Goal: Task Accomplishment & Management: Use online tool/utility

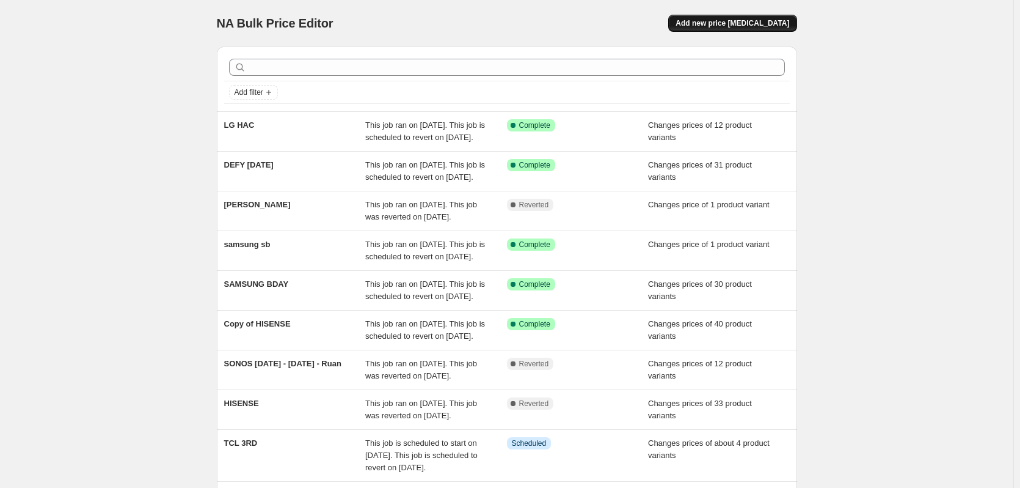
click at [746, 23] on span "Add new price [MEDICAL_DATA]" at bounding box center [733, 23] width 114 height 10
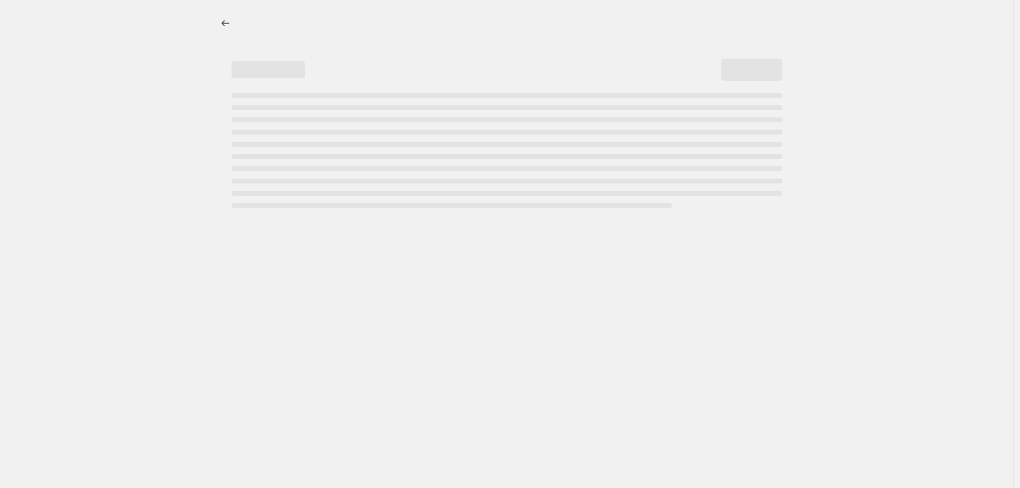
select select "percentage"
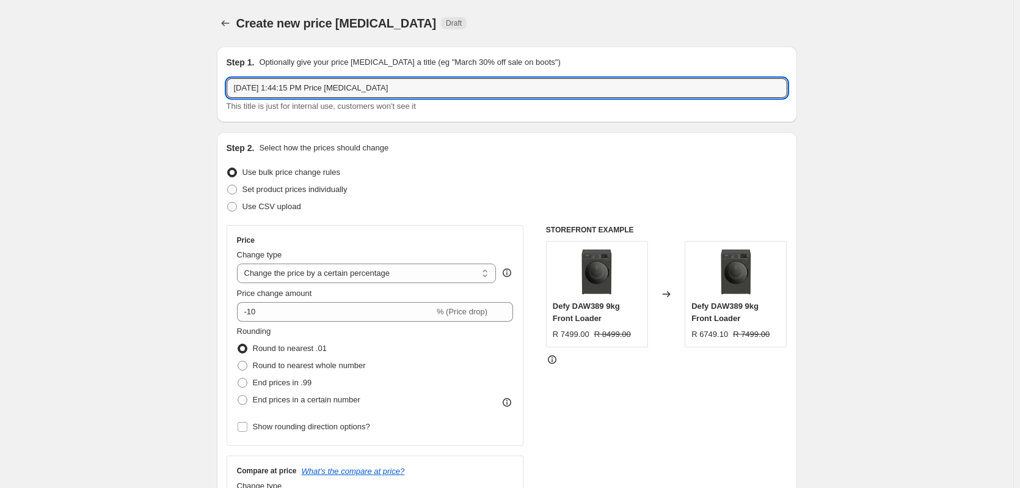
drag, startPoint x: 409, startPoint y: 85, endPoint x: 144, endPoint y: 67, distance: 265.8
type input "HISENSE BF [DATE]-[DATE]"
click at [235, 191] on span at bounding box center [232, 190] width 10 height 10
click at [228, 185] on input "Set product prices individually" at bounding box center [227, 185] width 1 height 1
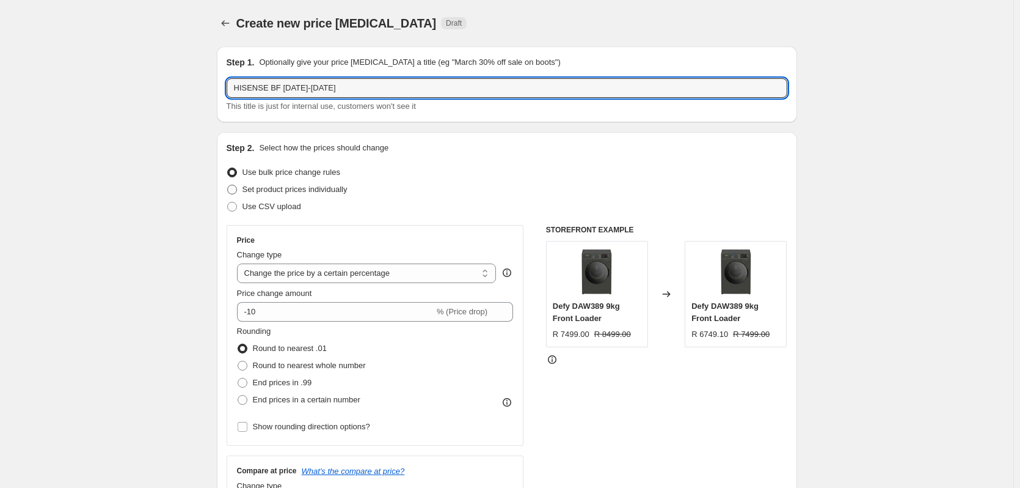
radio input "true"
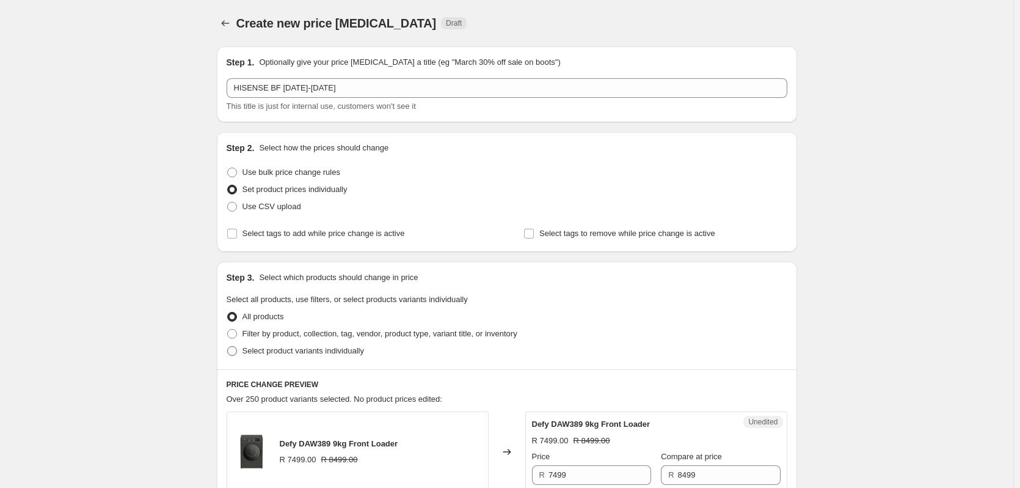
click at [233, 351] on span at bounding box center [232, 351] width 10 height 10
click at [228, 346] on input "Select product variants individually" at bounding box center [227, 346] width 1 height 1
radio input "true"
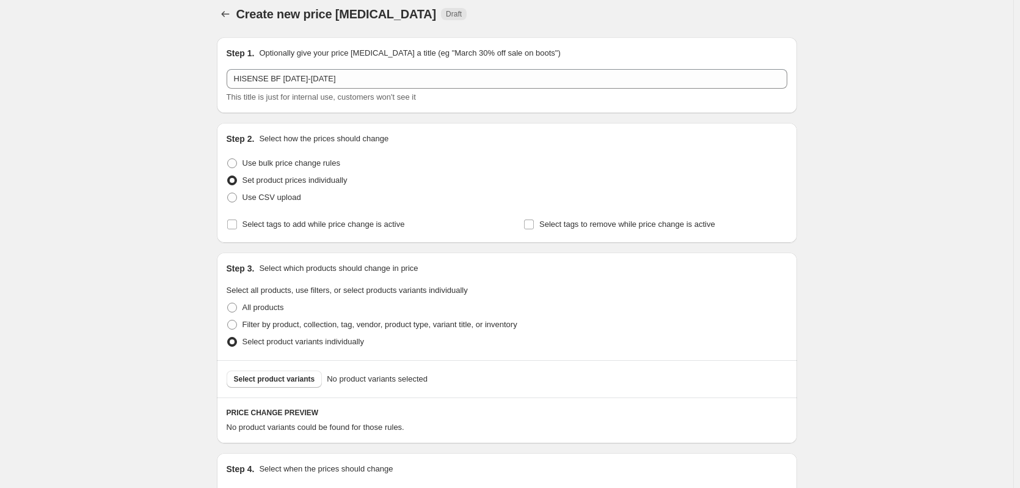
scroll to position [154, 0]
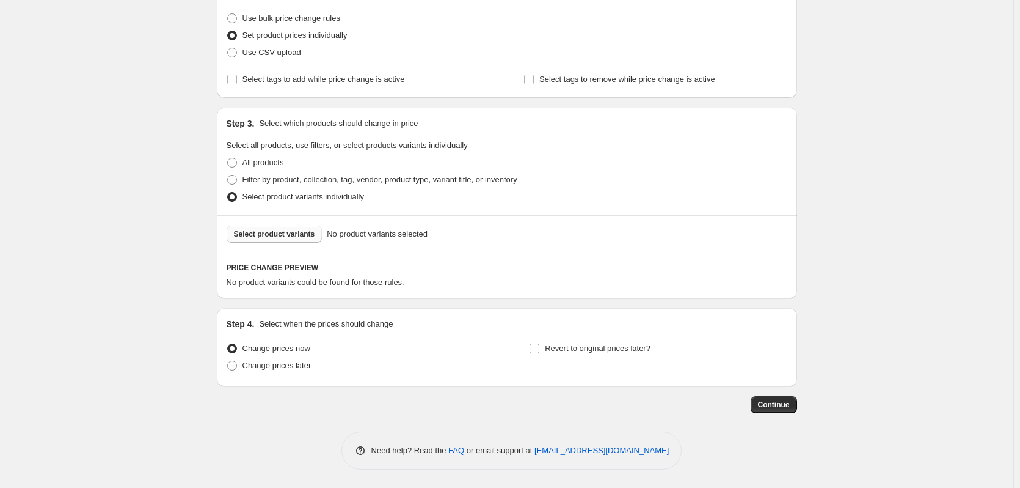
click at [277, 236] on span "Select product variants" at bounding box center [274, 234] width 81 height 10
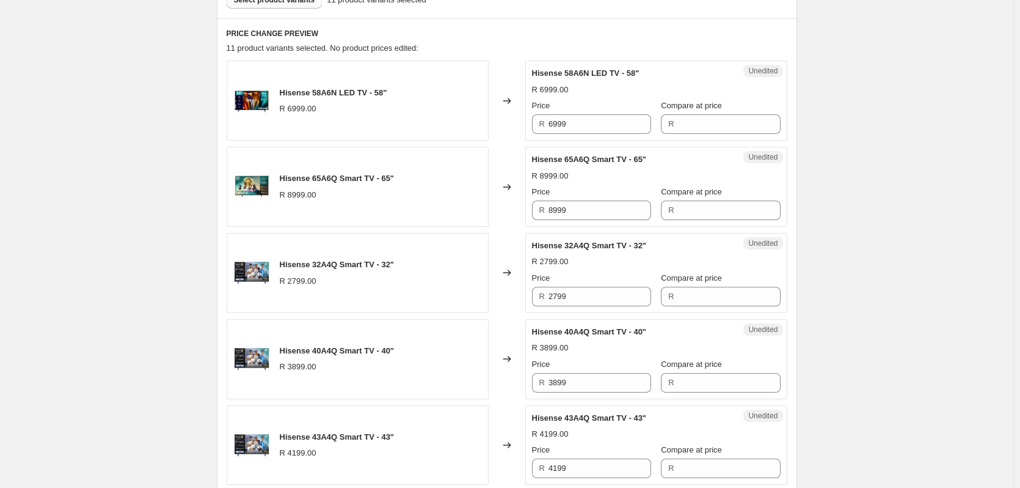
scroll to position [398, 0]
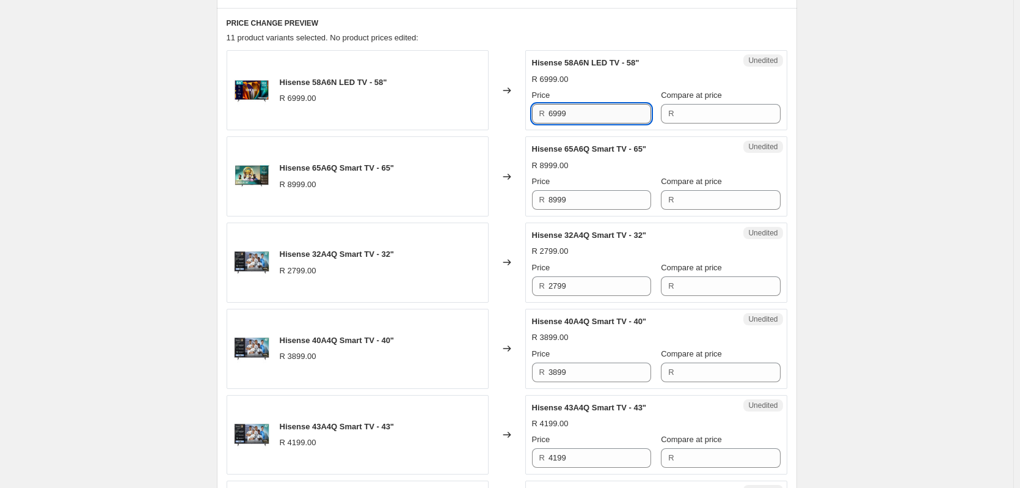
click at [588, 112] on input "6999" at bounding box center [600, 114] width 103 height 20
click at [587, 111] on input "6999" at bounding box center [600, 114] width 103 height 20
type input "6999"
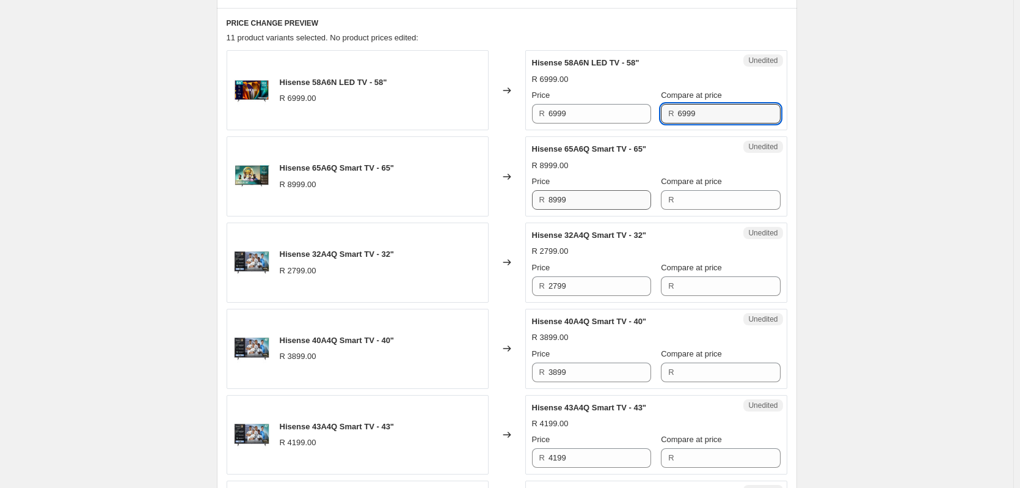
type input "6999"
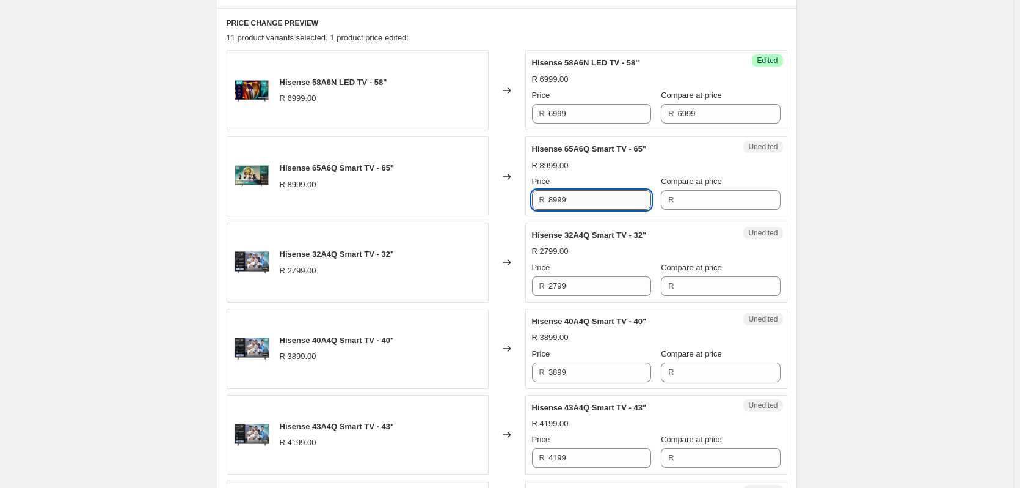
click at [596, 192] on input "8999" at bounding box center [600, 200] width 103 height 20
click at [596, 193] on input "8999" at bounding box center [600, 200] width 103 height 20
type input "8999"
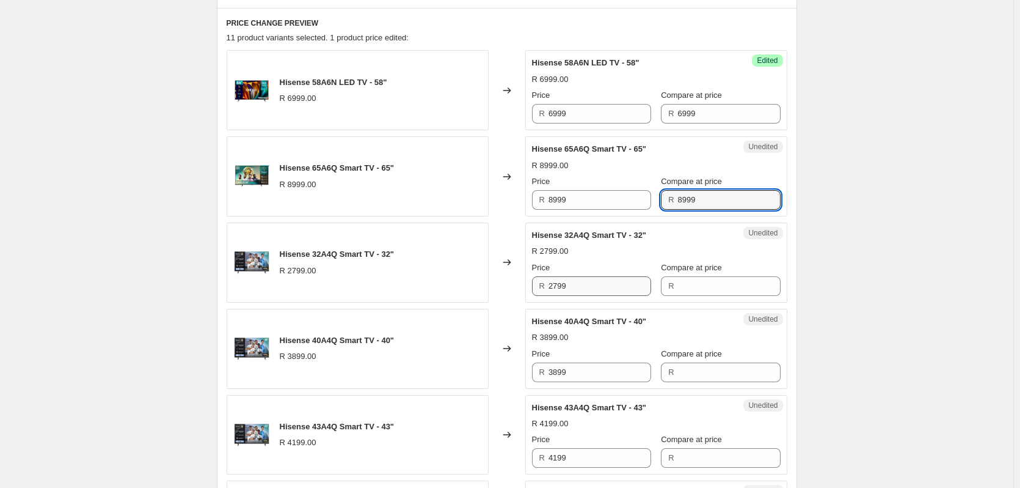
type input "8999"
click at [577, 287] on input "2799" at bounding box center [600, 286] width 103 height 20
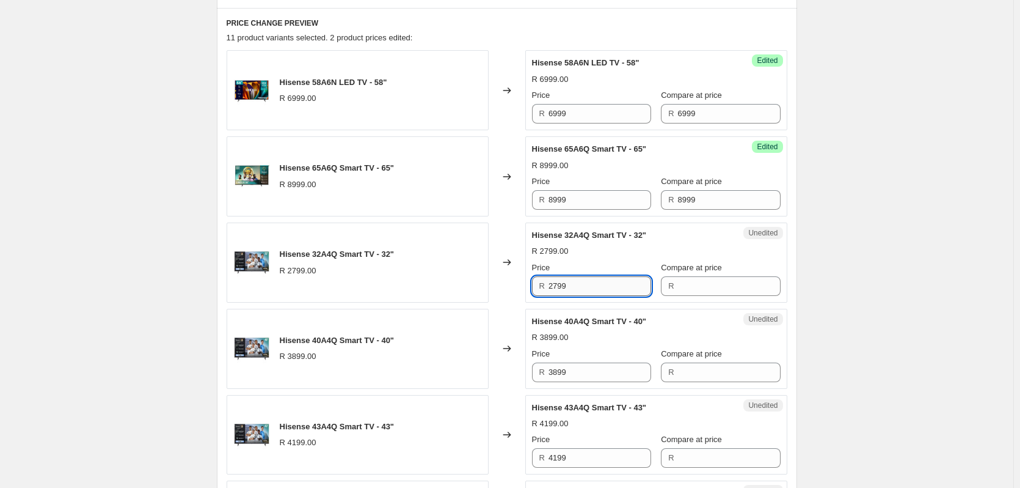
click at [579, 288] on input "2799" at bounding box center [600, 286] width 103 height 20
click at [558, 279] on input "2799" at bounding box center [600, 286] width 103 height 20
type input "2799"
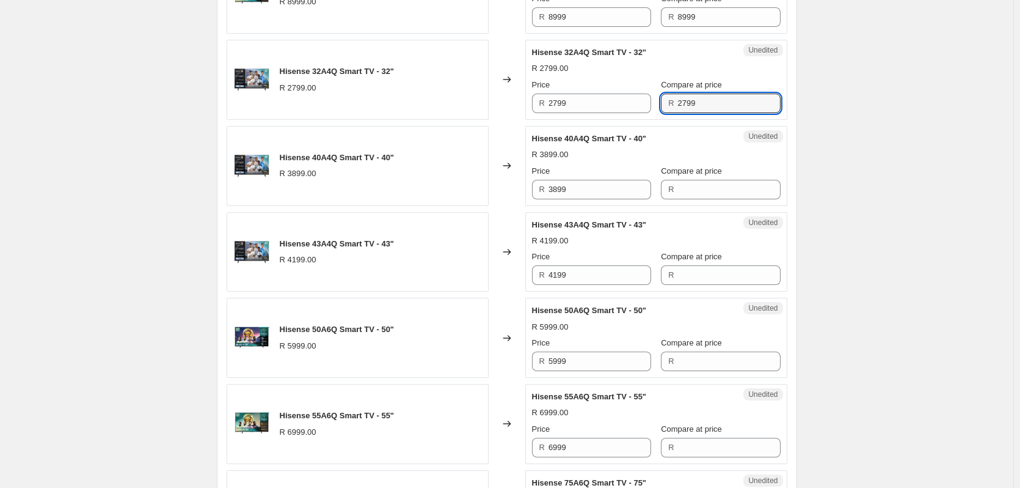
scroll to position [582, 0]
type input "2799"
click at [594, 186] on input "3899" at bounding box center [600, 189] width 103 height 20
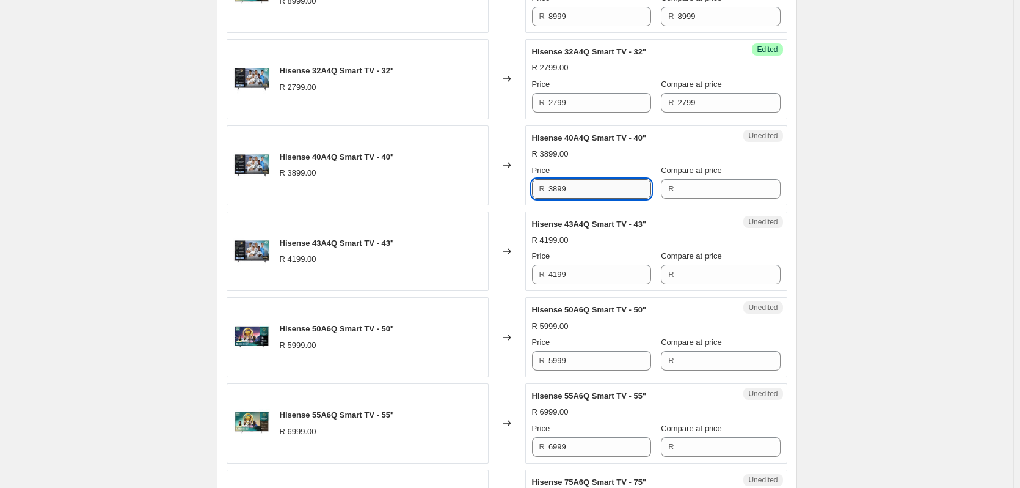
drag, startPoint x: 594, startPoint y: 186, endPoint x: 550, endPoint y: 188, distance: 43.4
click at [594, 187] on input "3899" at bounding box center [600, 189] width 103 height 20
drag, startPoint x: 549, startPoint y: 188, endPoint x: 632, endPoint y: 180, distance: 83.4
click at [671, 194] on div "Price R 3899 Compare at price R" at bounding box center [656, 181] width 249 height 34
click at [590, 185] on input "3899" at bounding box center [600, 189] width 103 height 20
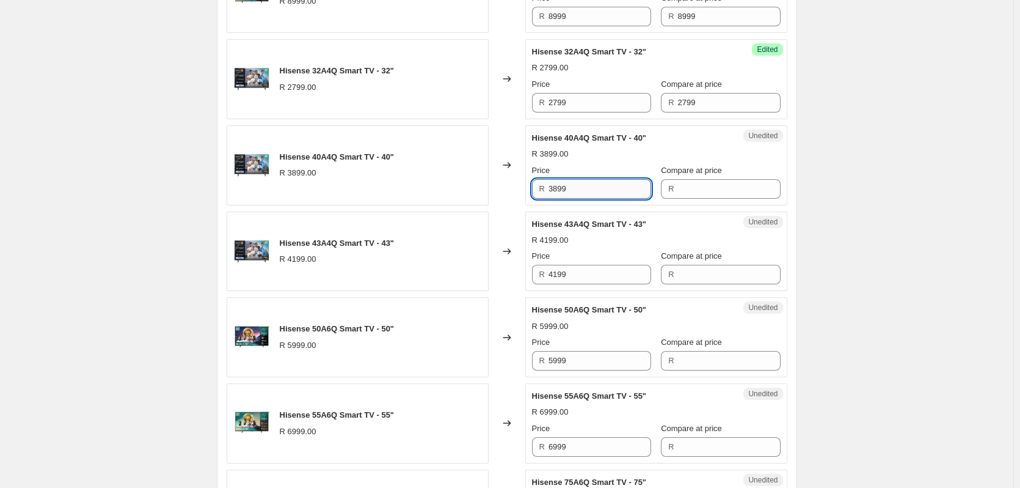
drag, startPoint x: 590, startPoint y: 185, endPoint x: 568, endPoint y: 185, distance: 21.4
click at [590, 185] on input "3899" at bounding box center [600, 189] width 103 height 20
type input "3899"
click at [725, 190] on input "3899" at bounding box center [729, 189] width 103 height 20
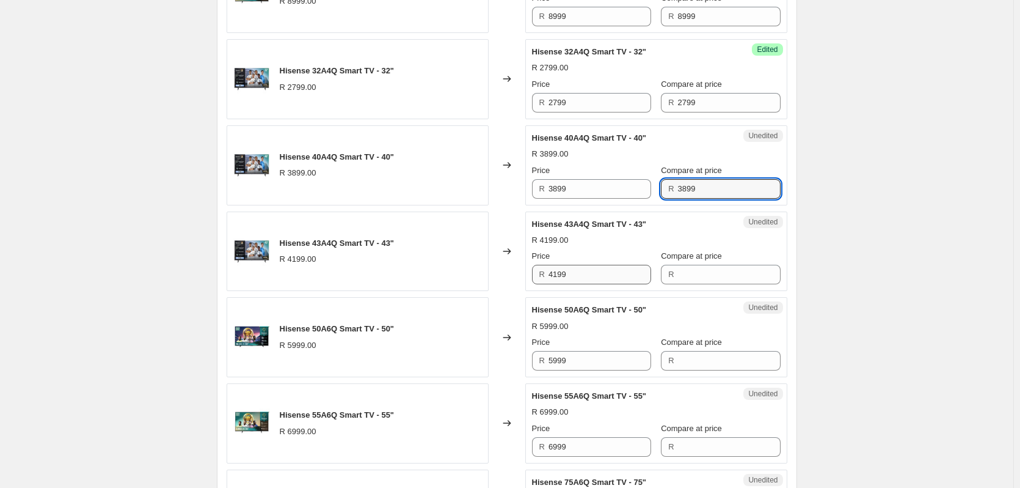
type input "3899"
click at [585, 277] on input "4199" at bounding box center [600, 275] width 103 height 20
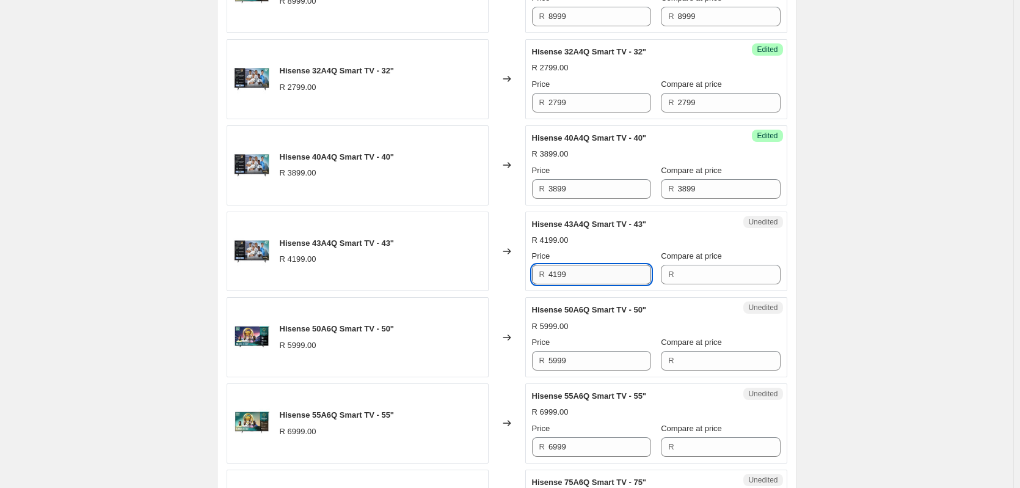
click at [585, 276] on input "4199" at bounding box center [600, 275] width 103 height 20
click at [568, 274] on input "4199" at bounding box center [600, 275] width 103 height 20
click at [569, 274] on input "4199" at bounding box center [600, 275] width 103 height 20
click at [566, 274] on input "4199" at bounding box center [600, 275] width 103 height 20
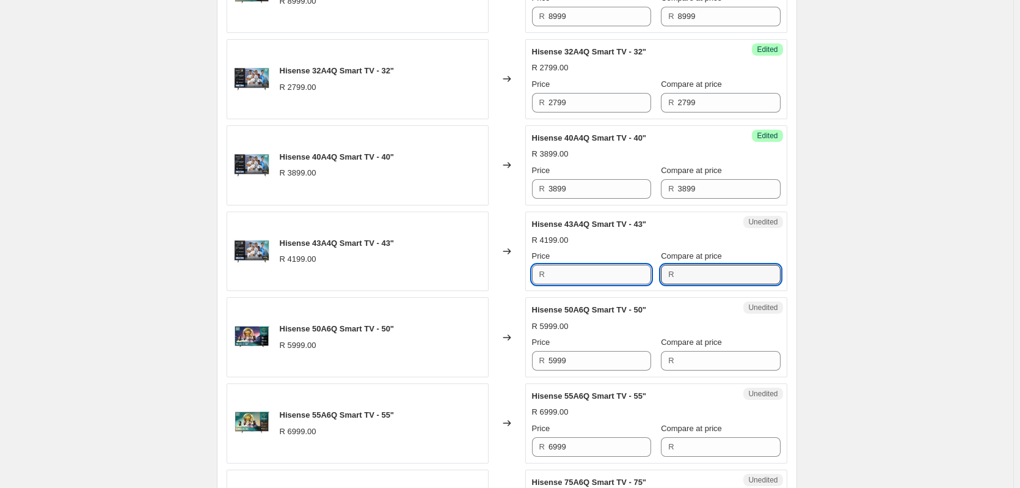
type input "4199"
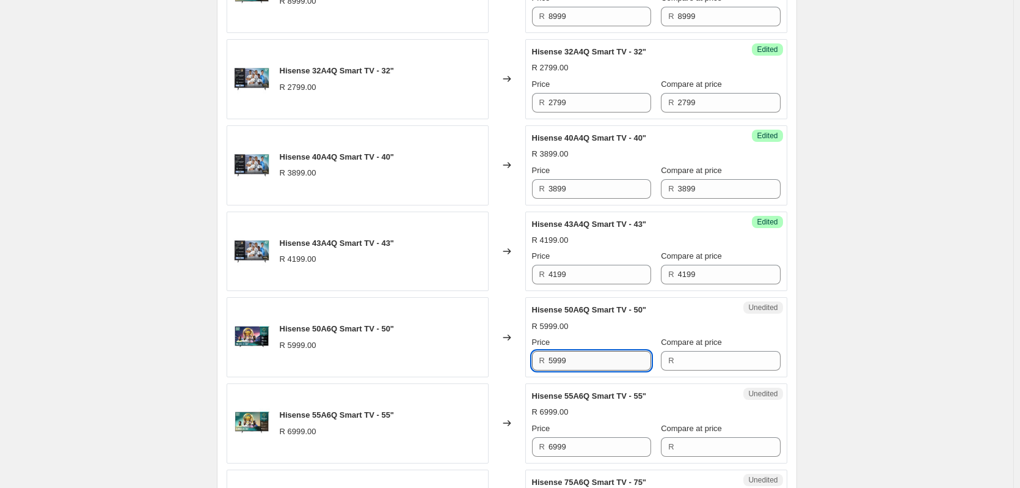
click at [592, 362] on input "5999" at bounding box center [600, 361] width 103 height 20
type input "5999"
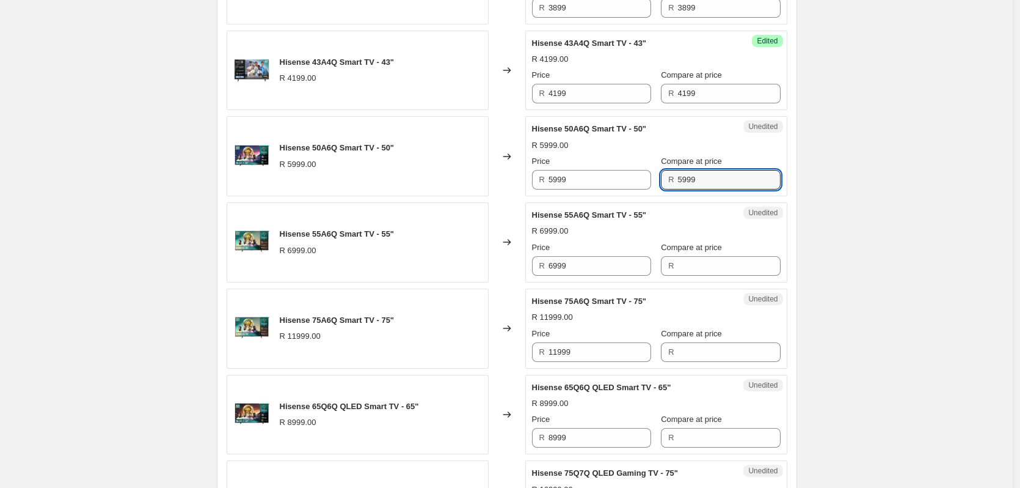
scroll to position [887, 0]
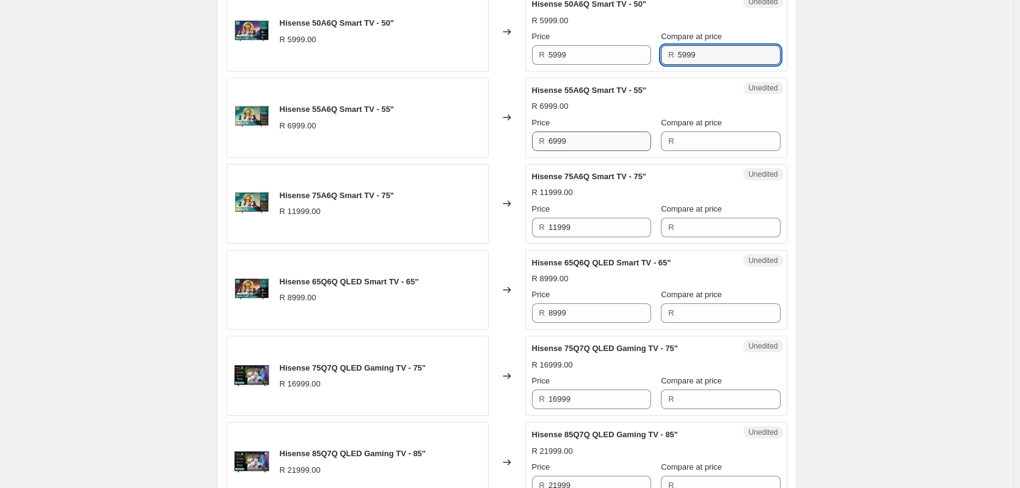
type input "5999"
click at [593, 135] on input "6999" at bounding box center [600, 141] width 103 height 20
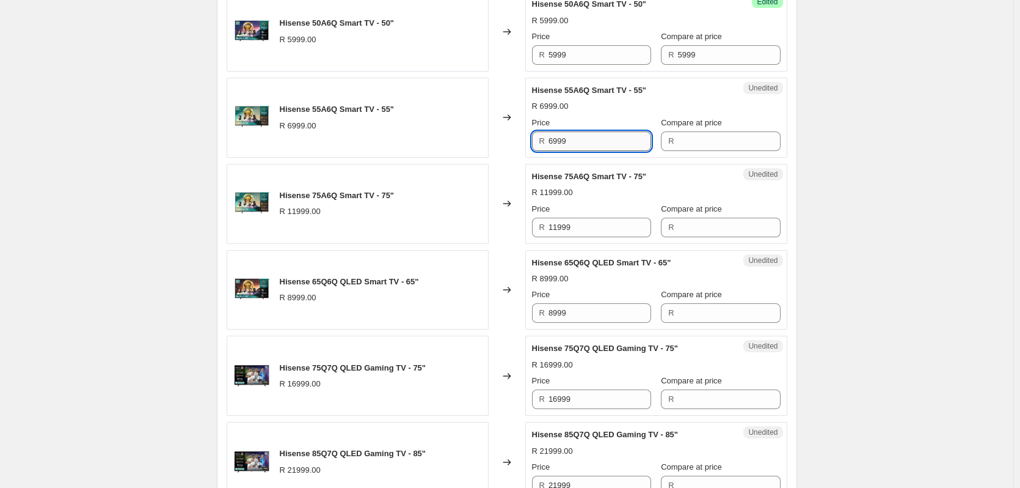
click at [593, 135] on input "6999" at bounding box center [600, 141] width 103 height 20
type input "6999"
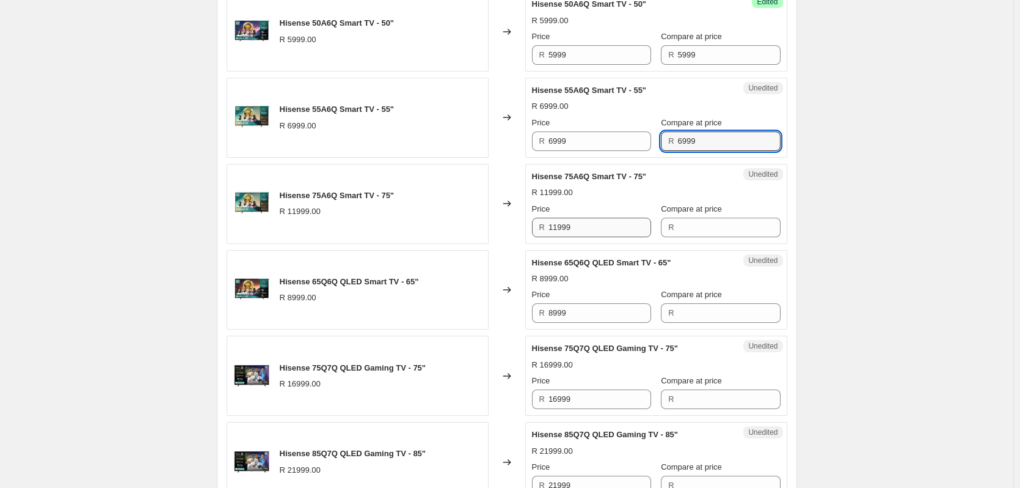
type input "6999"
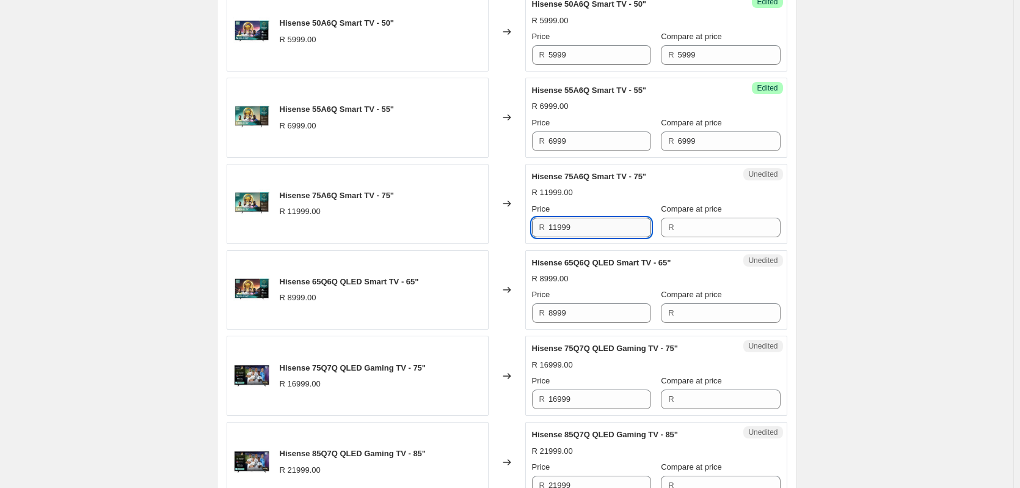
click at [608, 222] on input "11999" at bounding box center [600, 228] width 103 height 20
type input "11999"
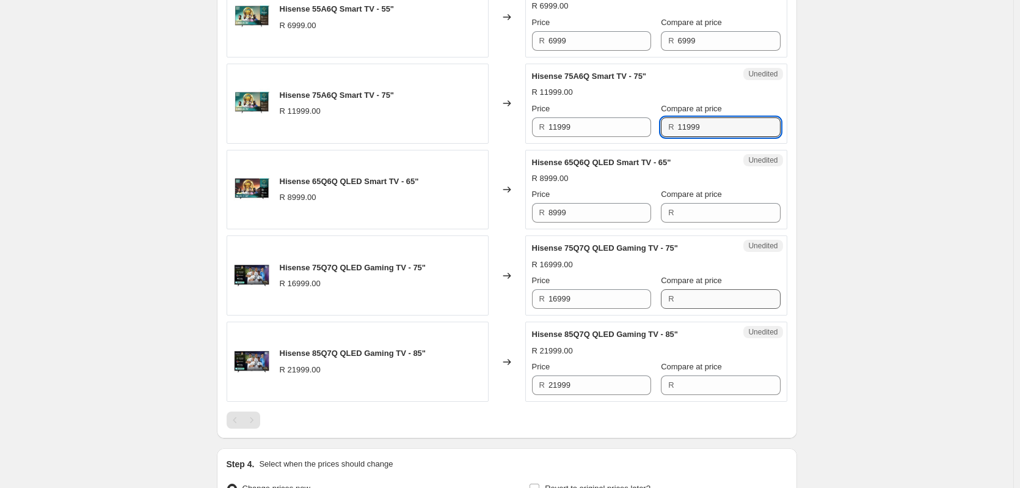
scroll to position [1070, 0]
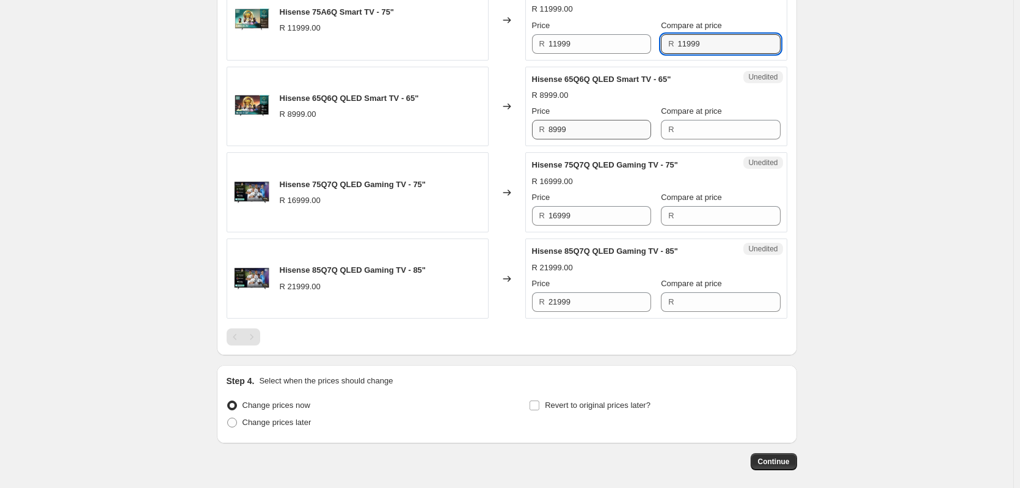
type input "11999"
click at [591, 129] on input "8999" at bounding box center [600, 130] width 103 height 20
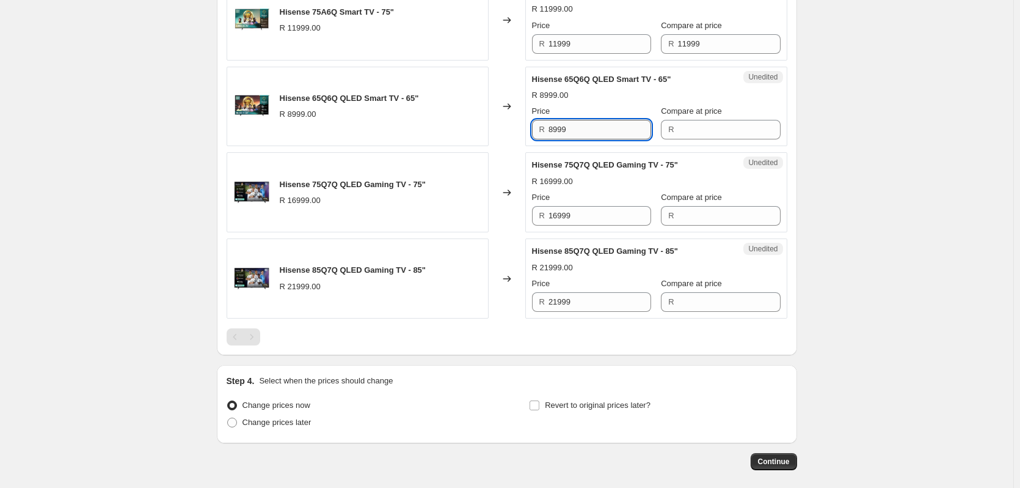
click at [591, 129] on input "8999" at bounding box center [600, 130] width 103 height 20
type input "8999"
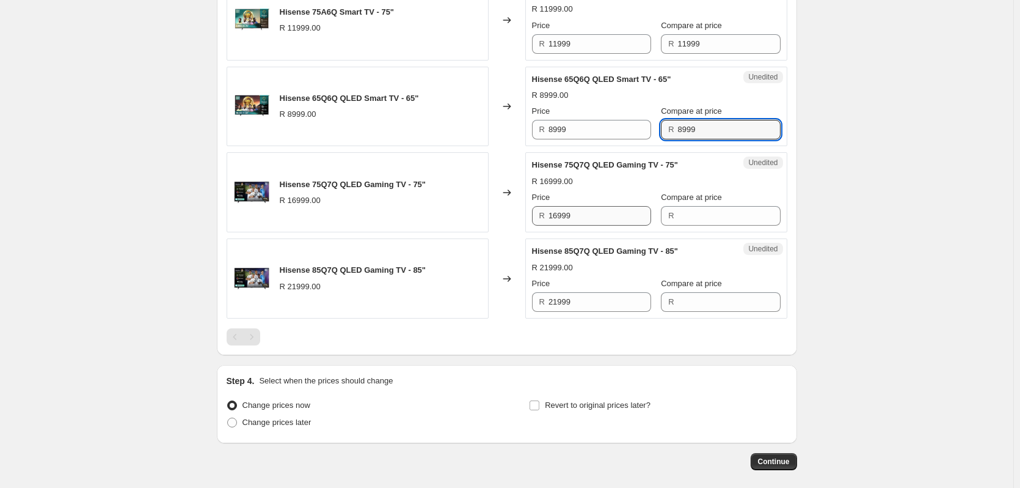
type input "8999"
click at [572, 213] on input "16999" at bounding box center [600, 216] width 103 height 20
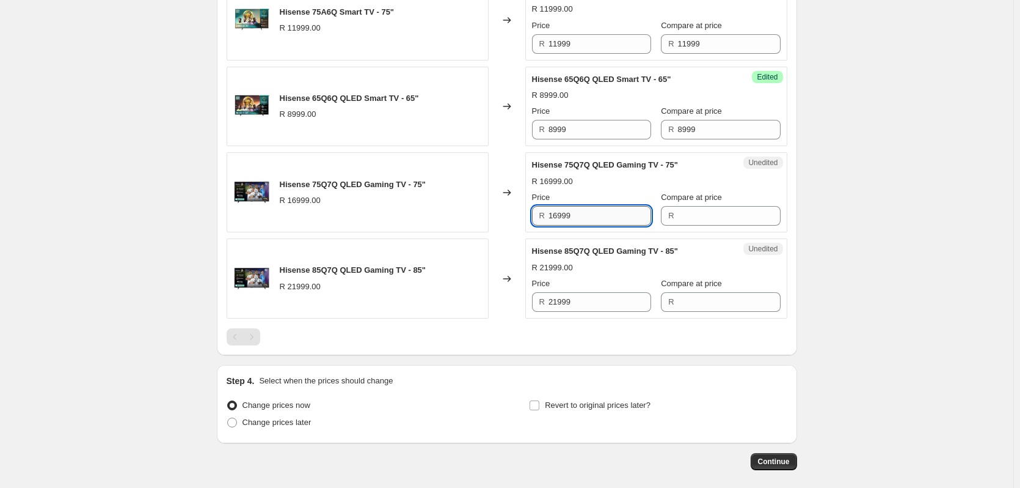
click at [572, 213] on input "16999" at bounding box center [600, 216] width 103 height 20
type input "16999"
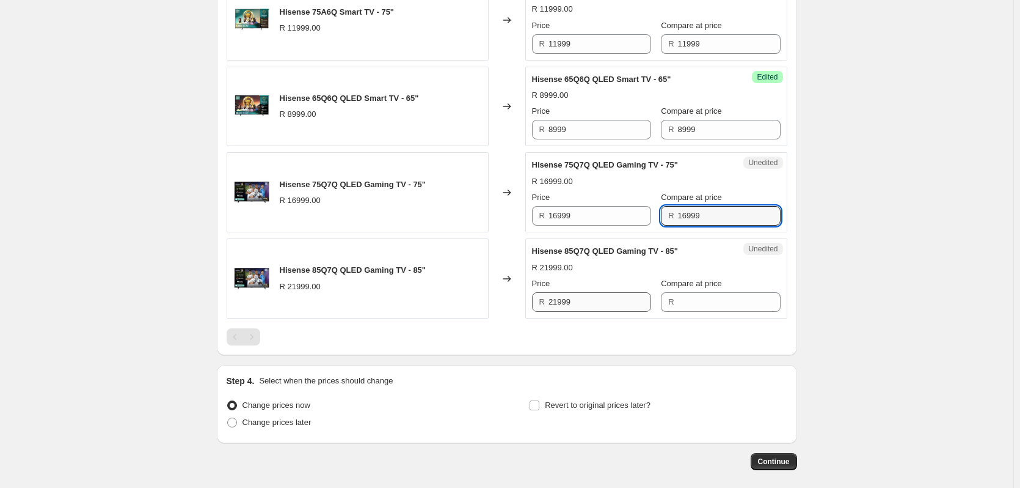
type input "16999"
click at [596, 298] on input "21999" at bounding box center [600, 302] width 103 height 20
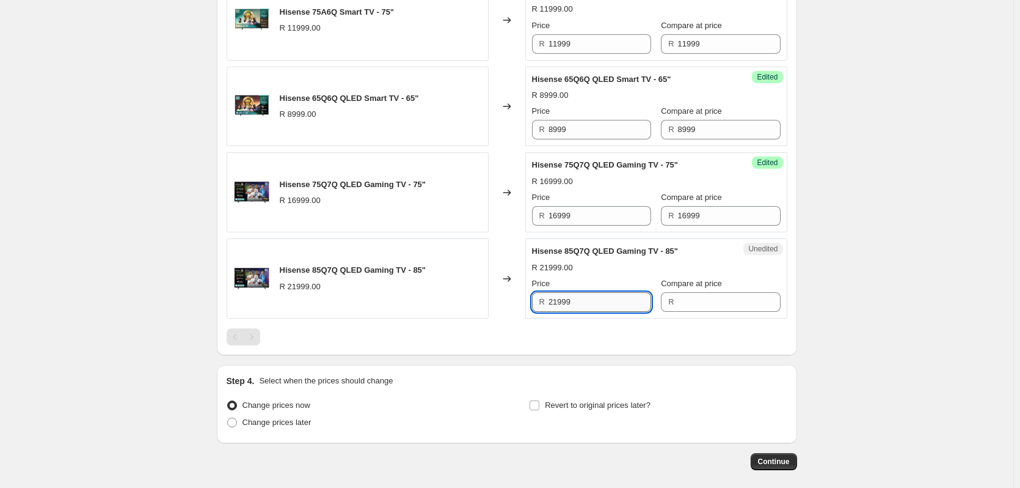
drag, startPoint x: 596, startPoint y: 298, endPoint x: 562, endPoint y: 305, distance: 34.3
click at [591, 300] on input "21999" at bounding box center [600, 302] width 103 height 20
type input "21999"
click at [582, 296] on input "21999" at bounding box center [600, 302] width 103 height 20
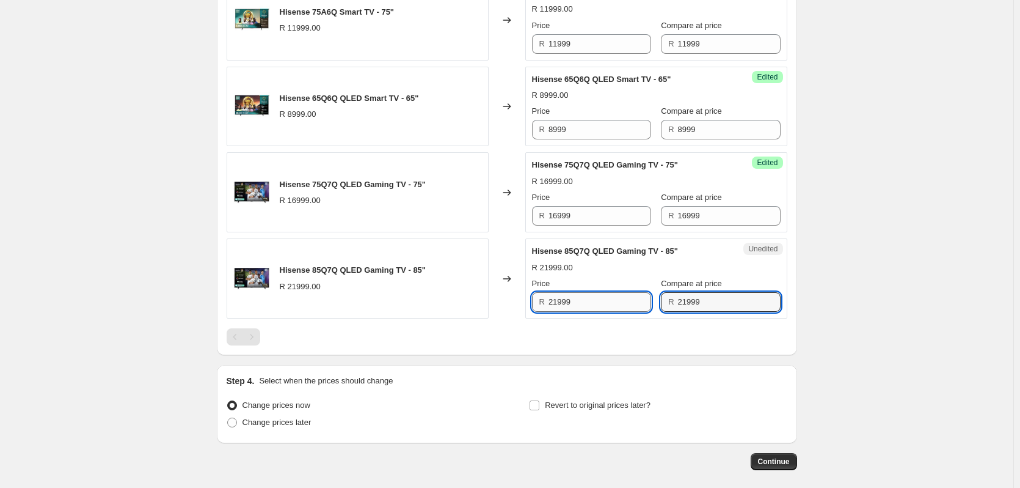
click at [582, 296] on input "21999" at bounding box center [600, 302] width 103 height 20
type input "19999"
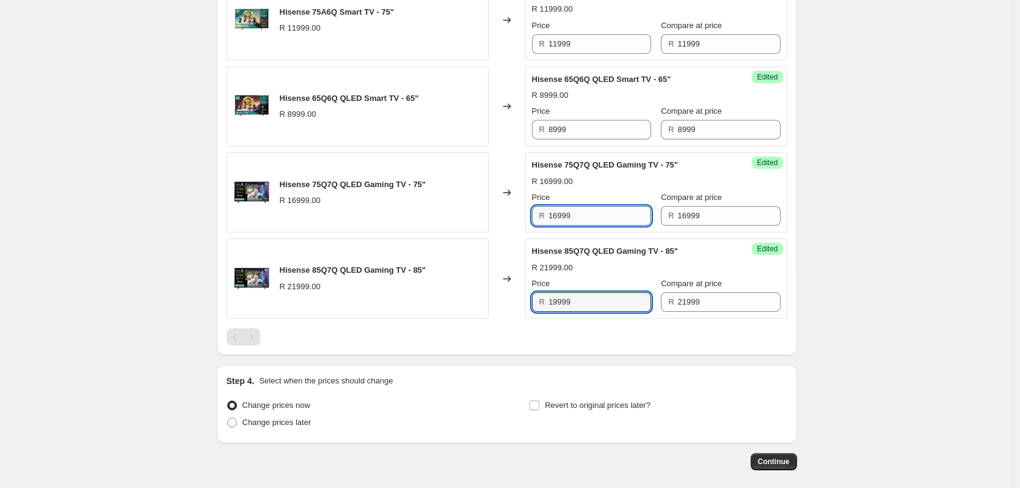
click at [602, 208] on input "16999" at bounding box center [600, 216] width 103 height 20
click at [602, 211] on input "16999" at bounding box center [600, 216] width 103 height 20
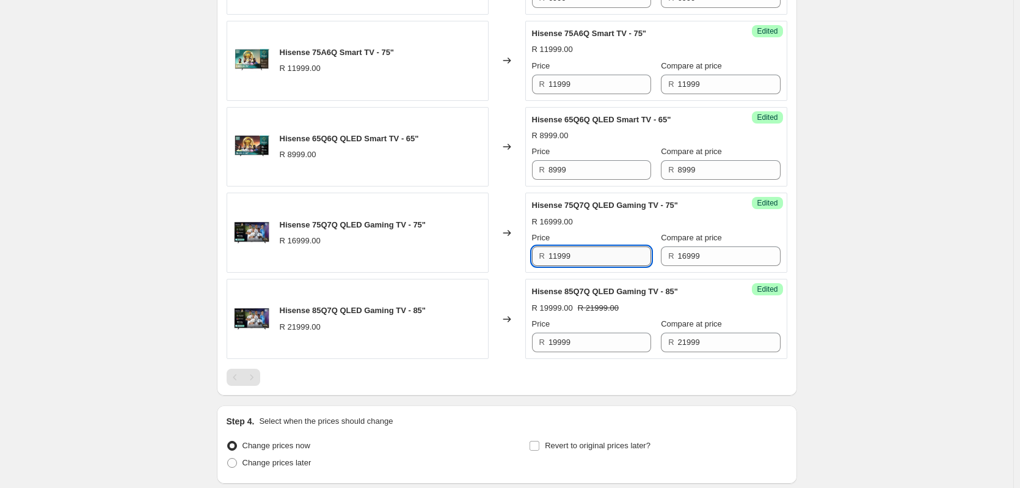
scroll to position [1009, 0]
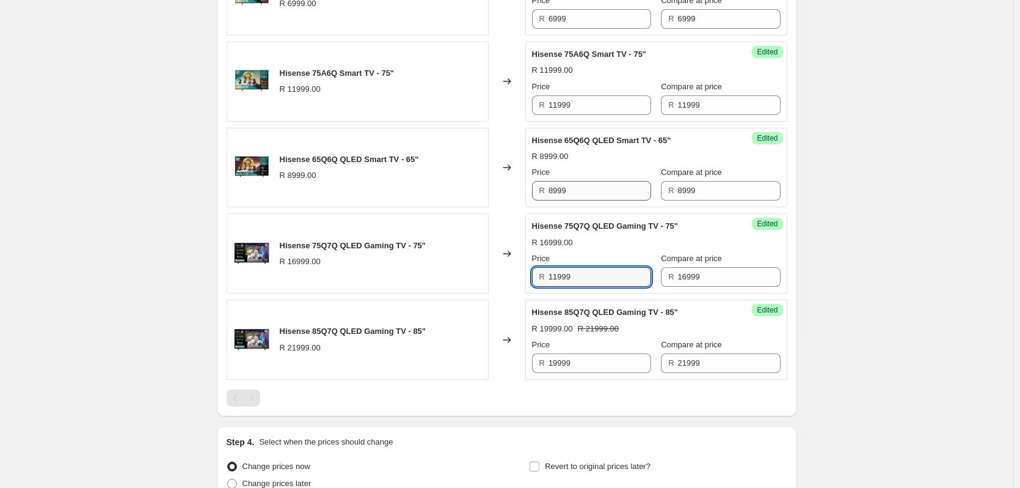
type input "11999"
click at [597, 189] on input "8999" at bounding box center [600, 191] width 103 height 20
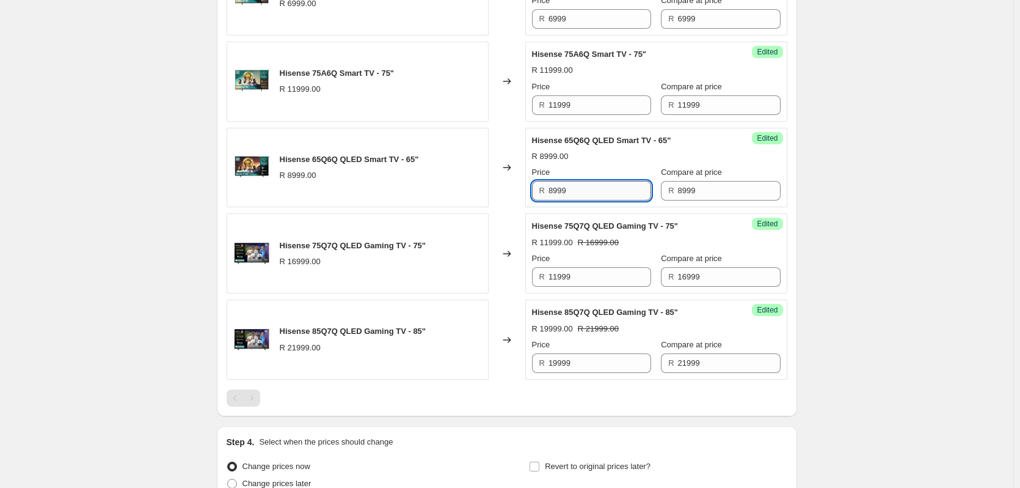
click at [597, 189] on input "8999" at bounding box center [600, 191] width 103 height 20
type input "8999"
click at [599, 189] on input "8999" at bounding box center [600, 191] width 103 height 20
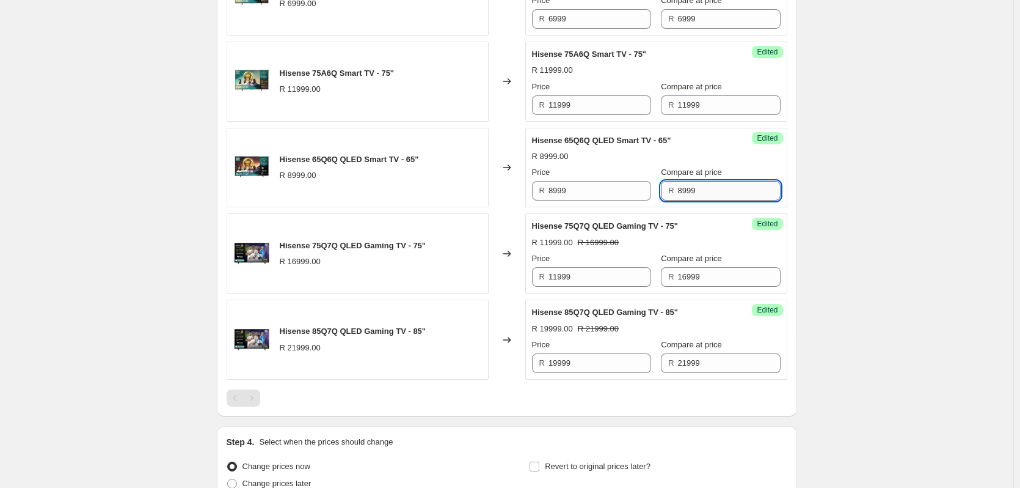
click at [745, 189] on input "8999" at bounding box center [729, 191] width 103 height 20
type input "9999"
click at [604, 107] on input "11999" at bounding box center [600, 105] width 103 height 20
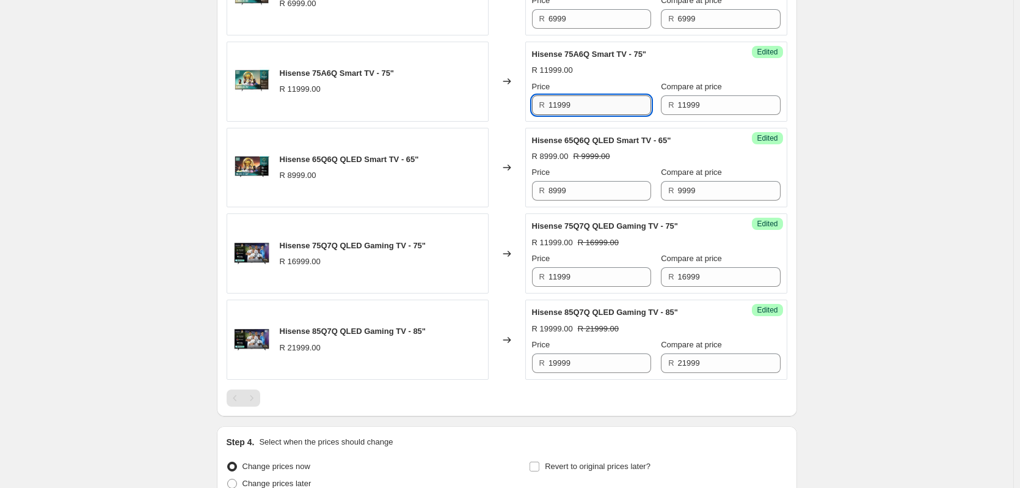
click at [604, 107] on input "11999" at bounding box center [600, 105] width 103 height 20
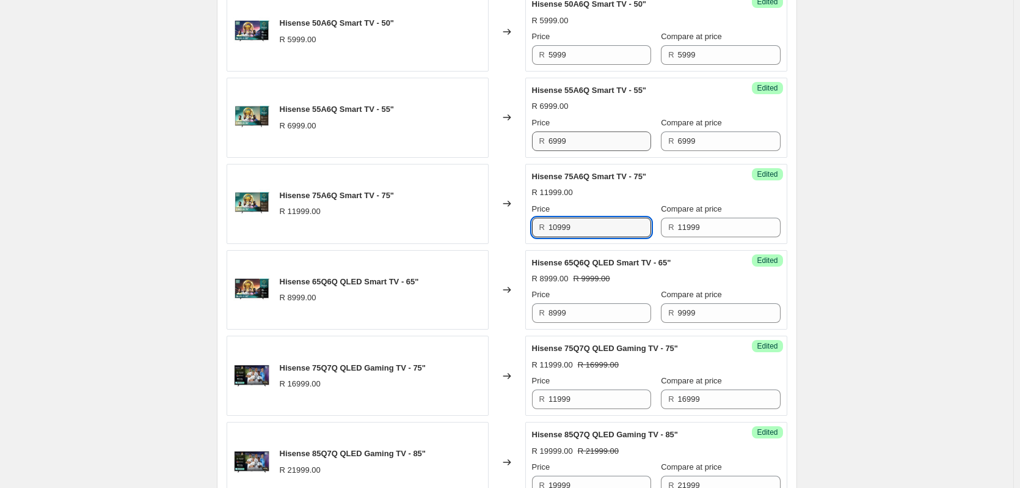
type input "10999"
click at [593, 138] on input "6999" at bounding box center [600, 141] width 103 height 20
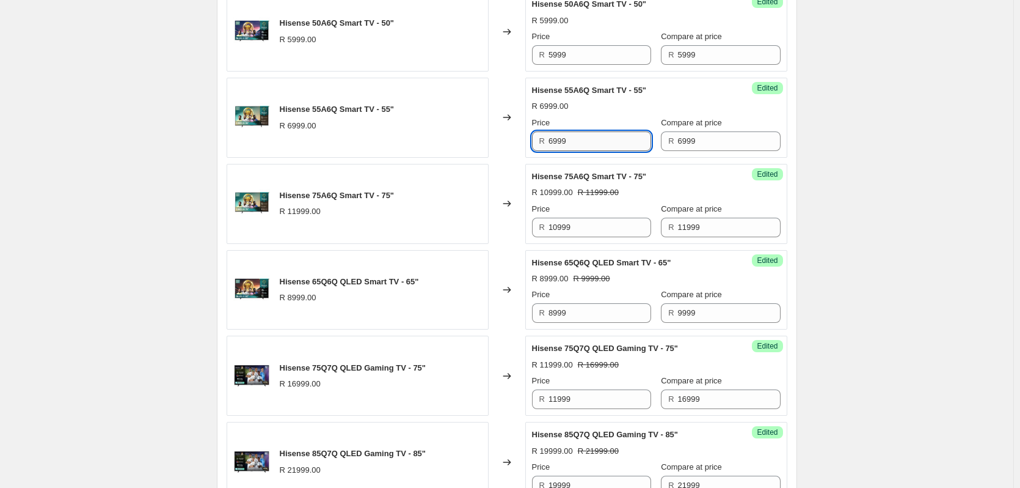
click at [593, 138] on input "6999" at bounding box center [600, 141] width 103 height 20
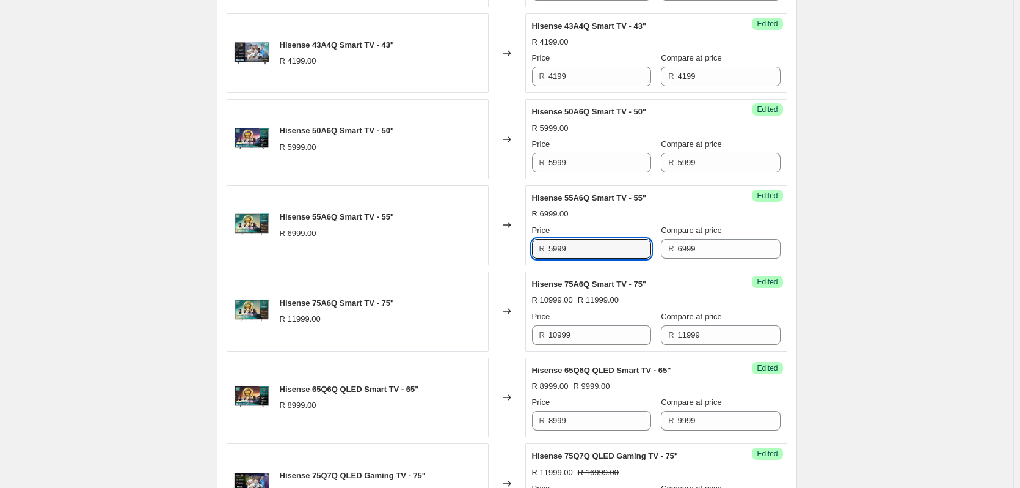
scroll to position [765, 0]
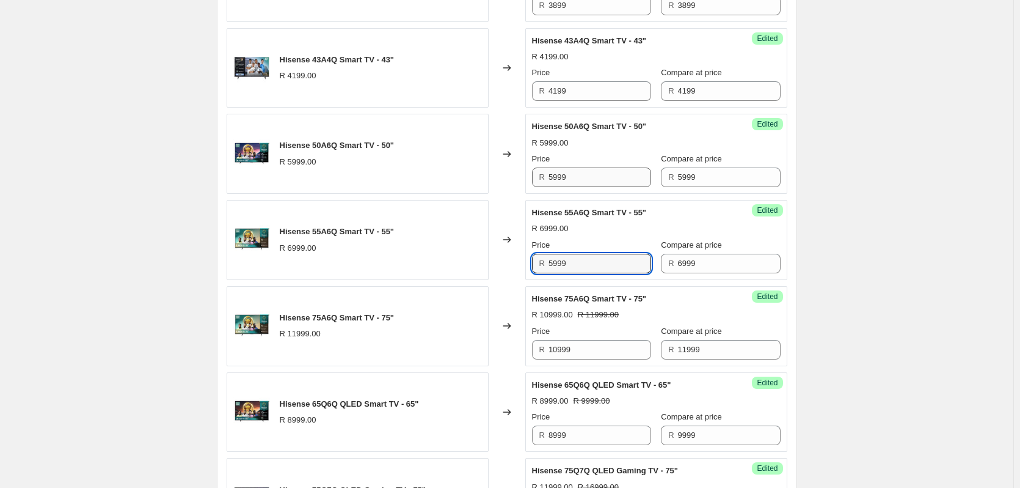
type input "5999"
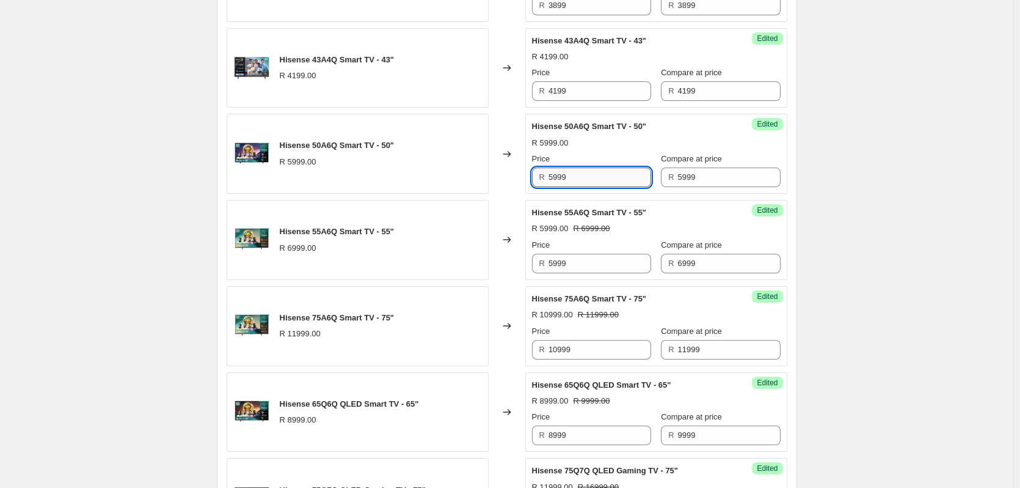
click at [580, 175] on input "5999" at bounding box center [600, 177] width 103 height 20
type input "5499"
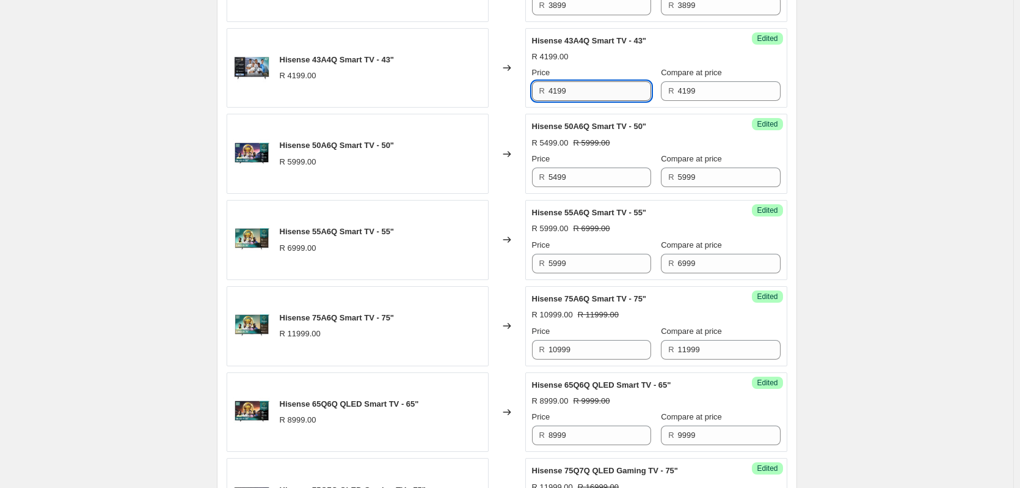
click at [589, 92] on input "4199" at bounding box center [600, 91] width 103 height 20
click at [589, 90] on input "4199" at bounding box center [600, 91] width 103 height 20
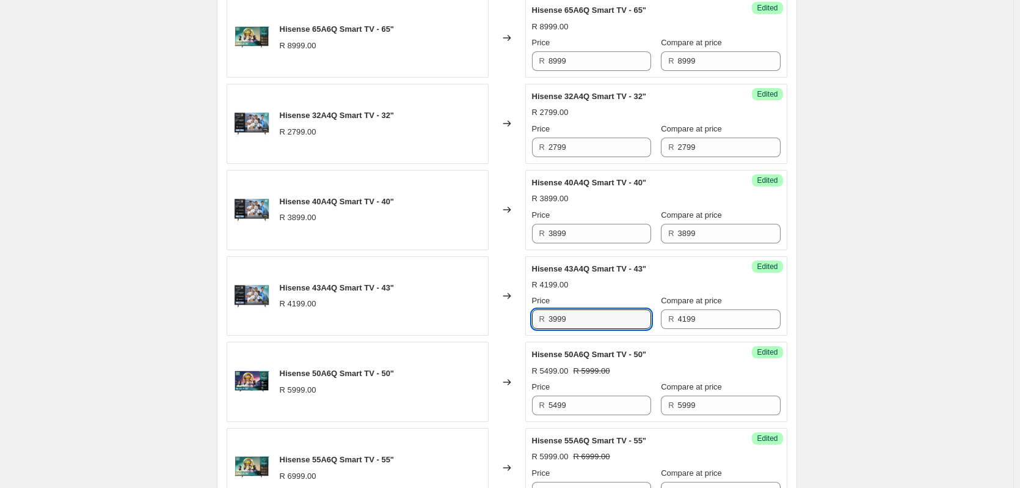
scroll to position [521, 0]
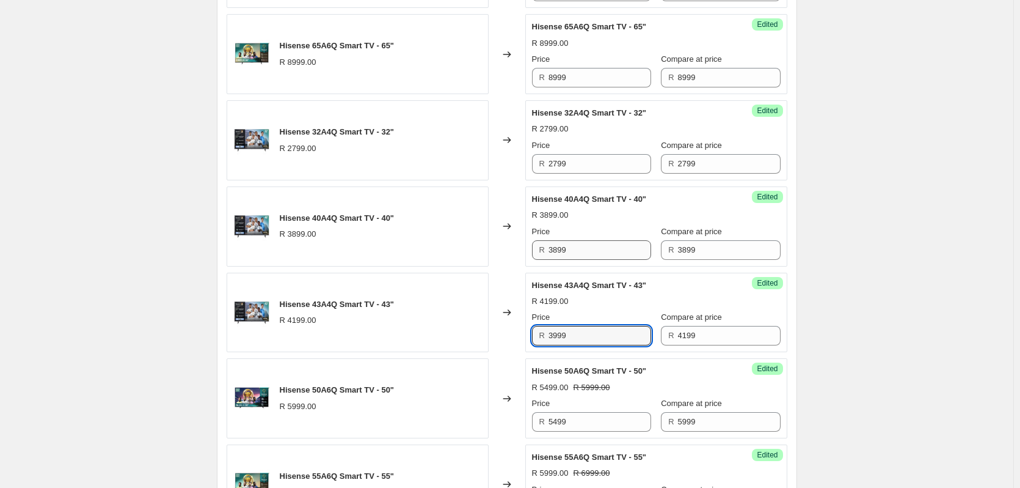
type input "3999"
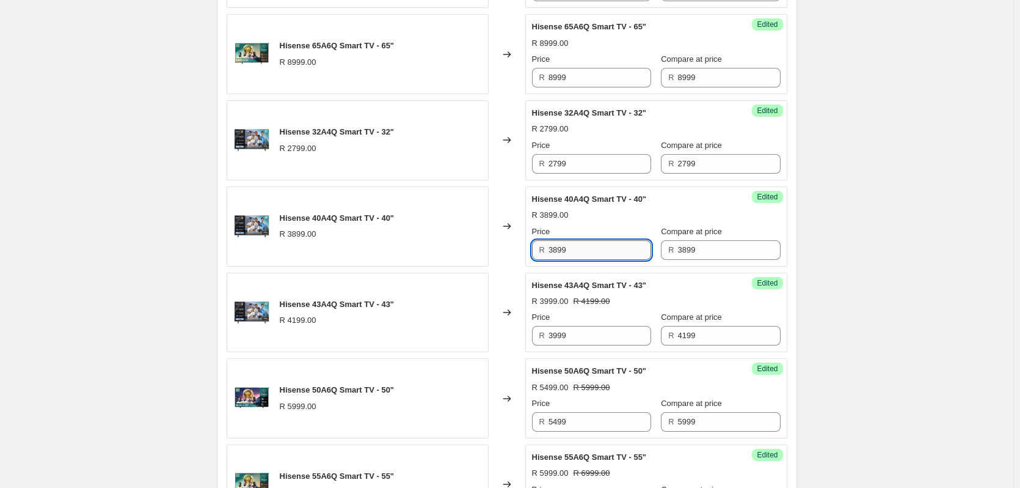
click at [598, 255] on input "3899" at bounding box center [600, 250] width 103 height 20
click at [598, 251] on input "3899" at bounding box center [600, 250] width 103 height 20
click at [603, 247] on input "3899" at bounding box center [600, 250] width 103 height 20
type input "3499"
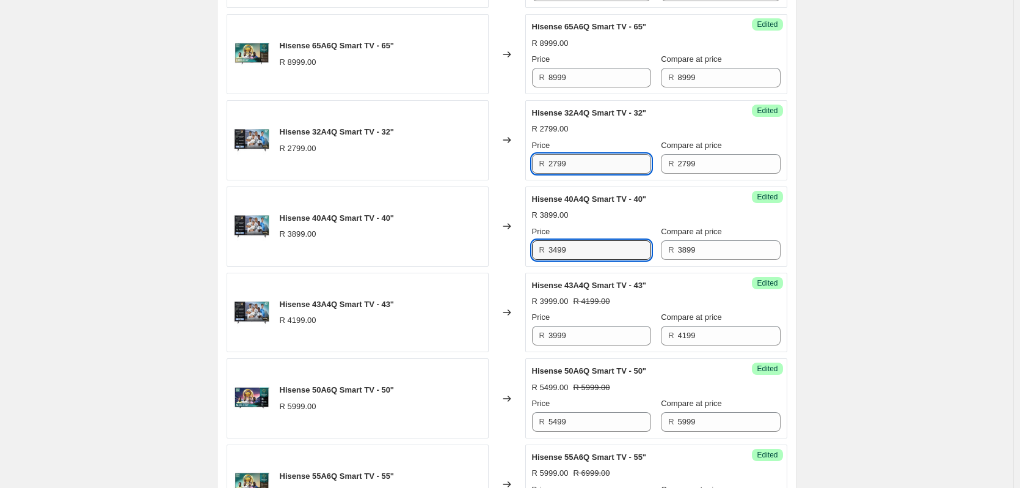
click at [589, 167] on input "2799" at bounding box center [600, 164] width 103 height 20
click at [588, 166] on input "2799" at bounding box center [600, 164] width 103 height 20
type input "2499"
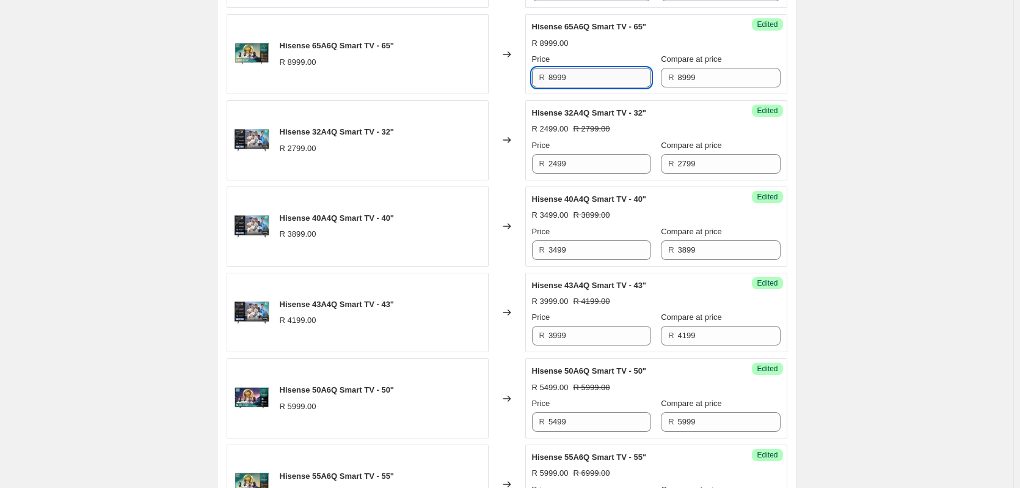
click at [584, 74] on input "8999" at bounding box center [600, 78] width 103 height 20
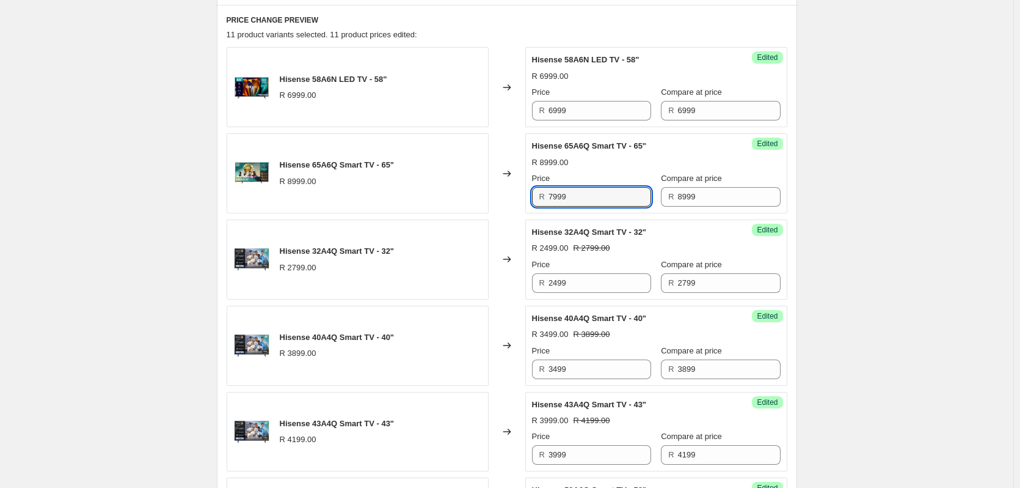
scroll to position [398, 0]
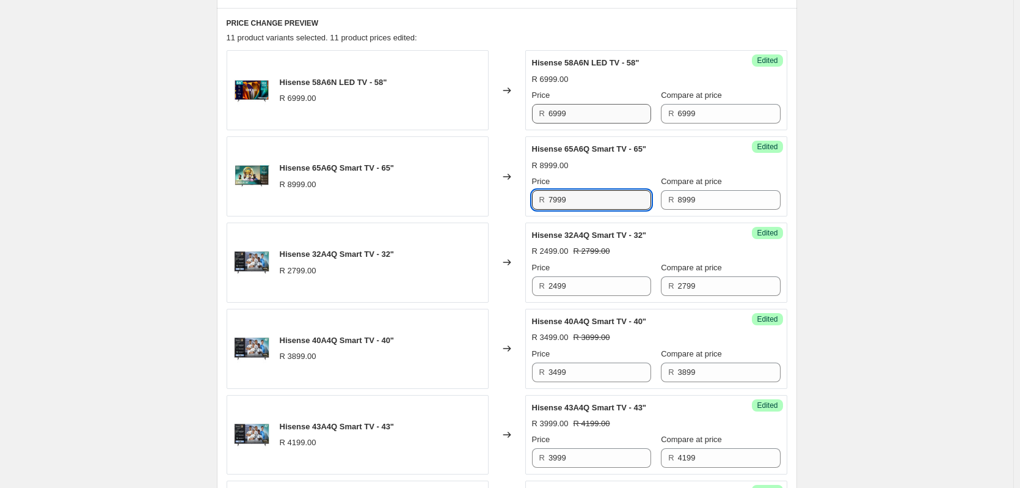
type input "7999"
click at [588, 111] on input "6999" at bounding box center [600, 114] width 103 height 20
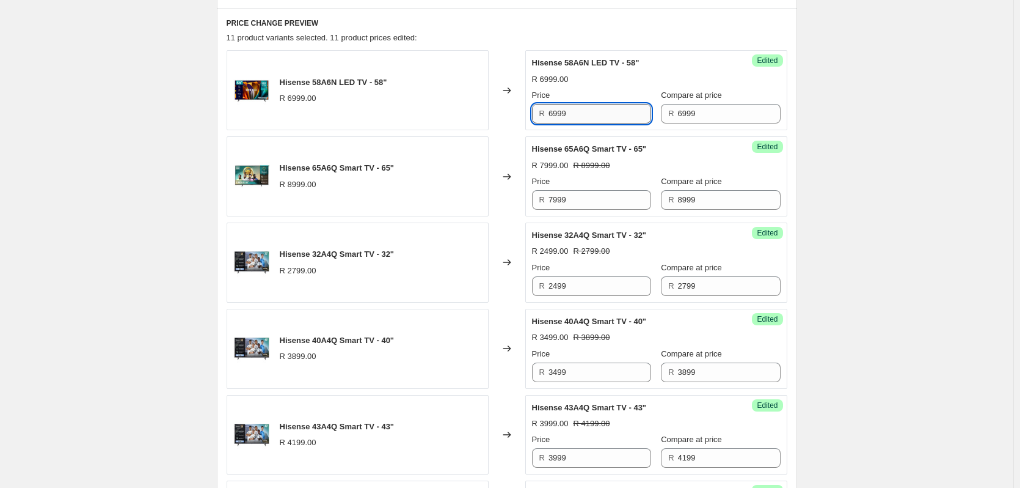
click at [588, 113] on input "6999" at bounding box center [600, 114] width 103 height 20
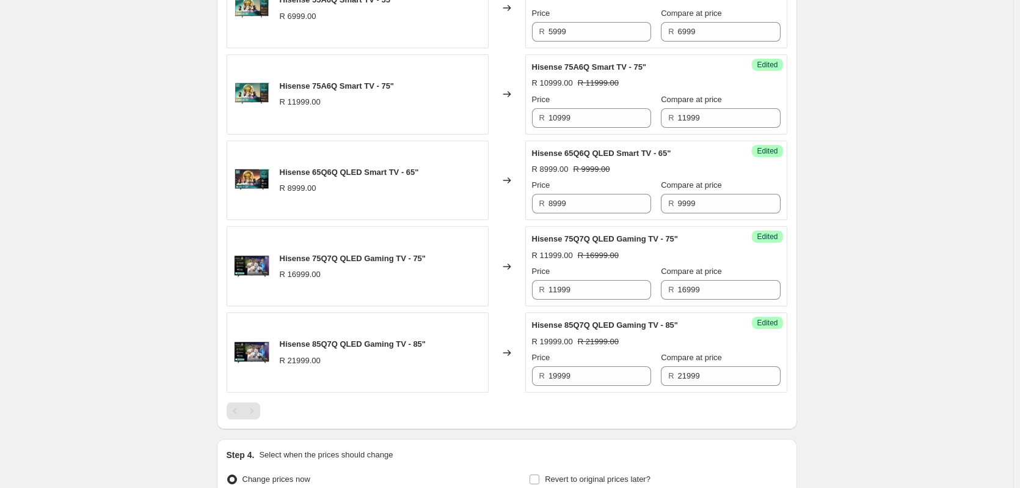
scroll to position [1127, 0]
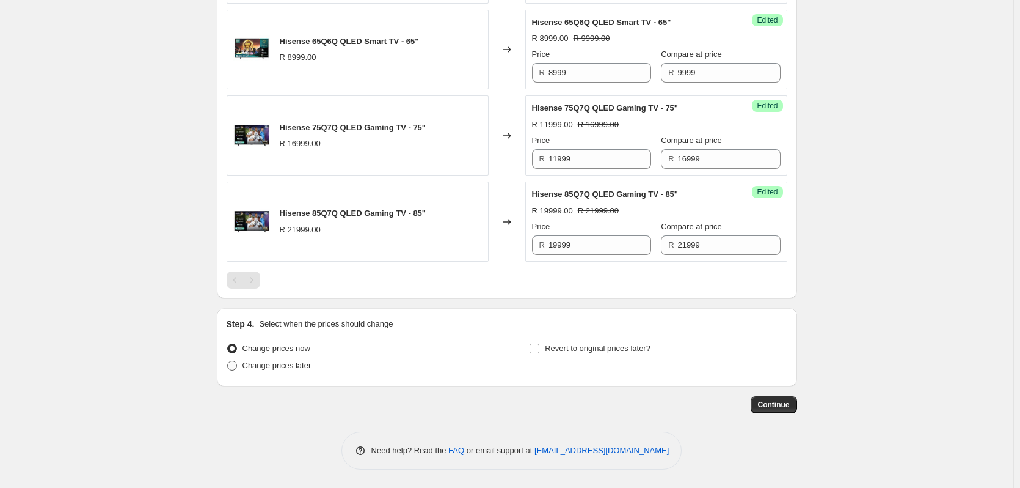
type input "6499"
click at [241, 363] on label "Change prices later" at bounding box center [269, 365] width 85 height 17
click at [228, 361] on input "Change prices later" at bounding box center [227, 360] width 1 height 1
radio input "true"
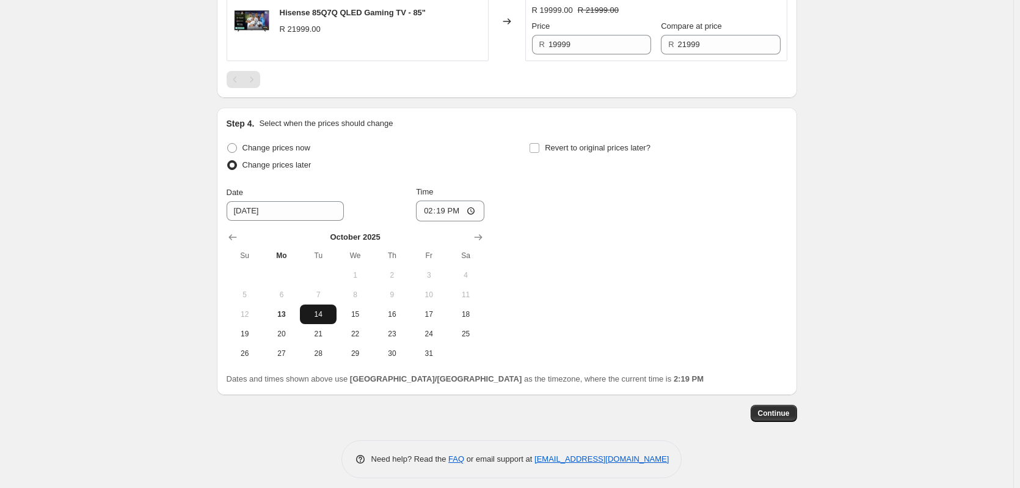
scroll to position [1336, 0]
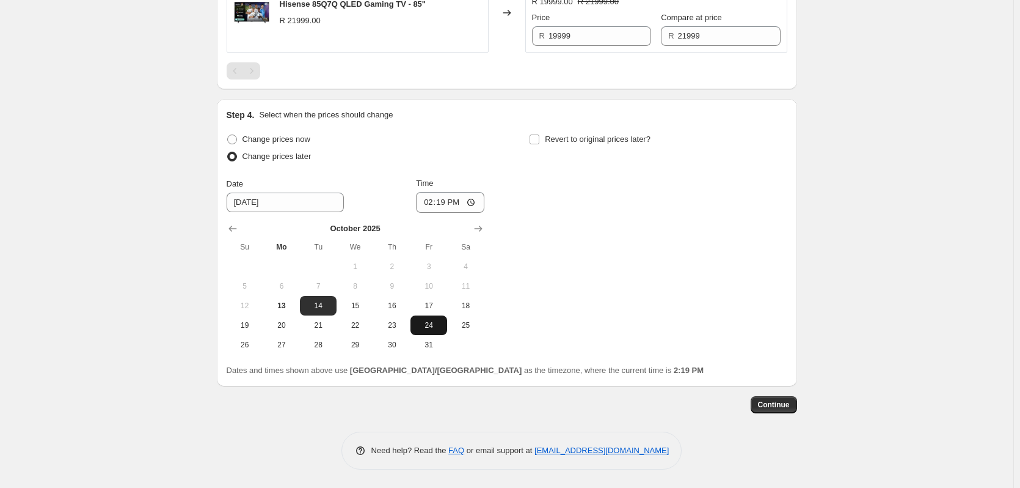
click at [432, 324] on span "24" at bounding box center [428, 325] width 27 height 10
type input "[DATE]"
click at [539, 137] on input "Revert to original prices later?" at bounding box center [535, 139] width 10 height 10
checkbox input "true"
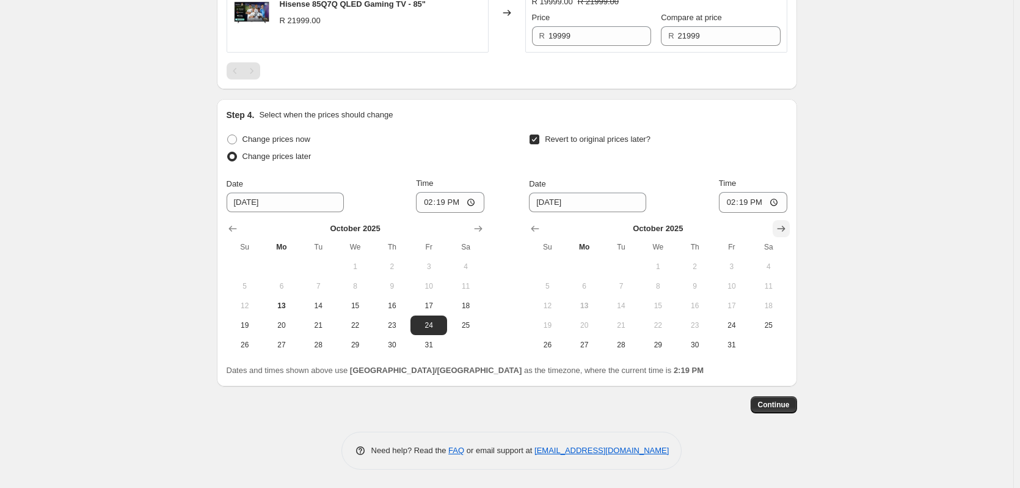
click at [788, 227] on icon "Show next month, November 2025" at bounding box center [781, 228] width 12 height 12
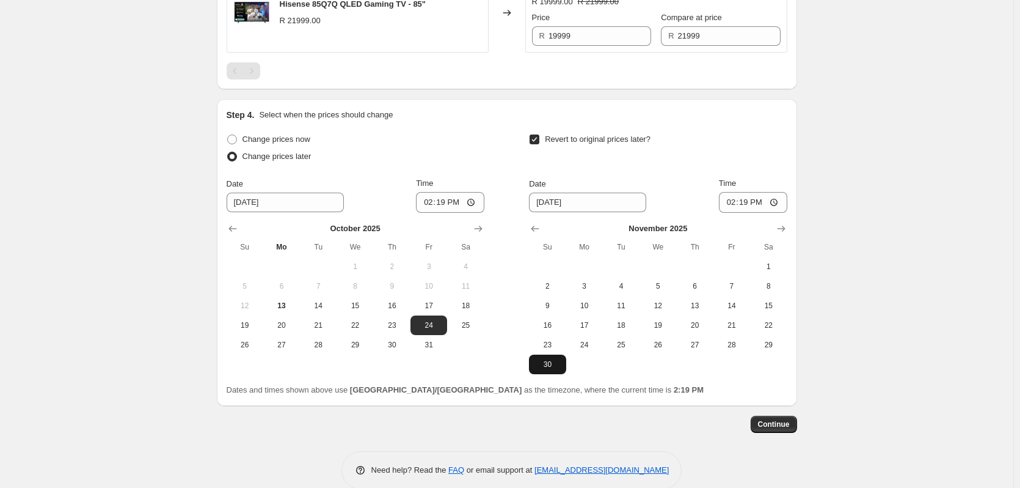
click at [551, 364] on span "30" at bounding box center [547, 364] width 27 height 10
type input "[DATE]"
click at [767, 426] on span "Continue" at bounding box center [774, 424] width 32 height 10
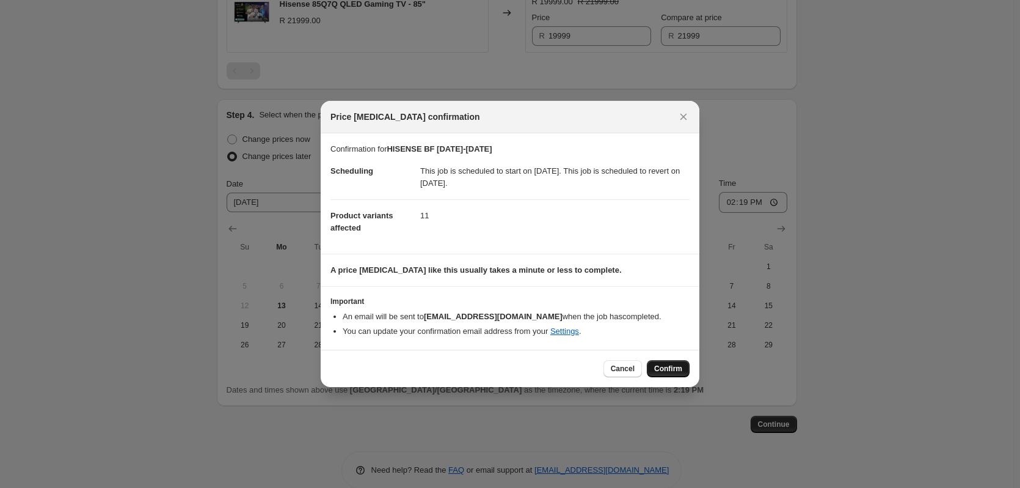
click at [670, 365] on span "Confirm" at bounding box center [668, 369] width 28 height 10
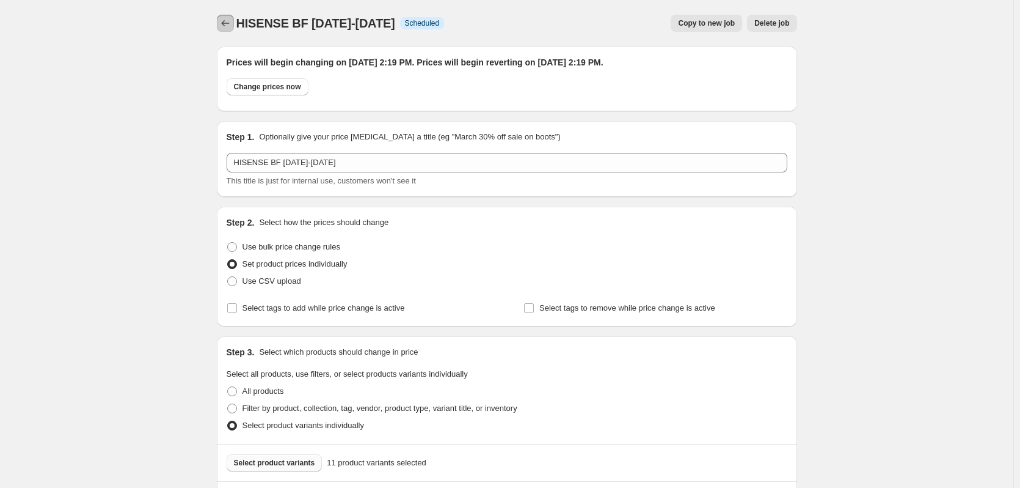
click at [228, 21] on icon "Price change jobs" at bounding box center [225, 23] width 12 height 12
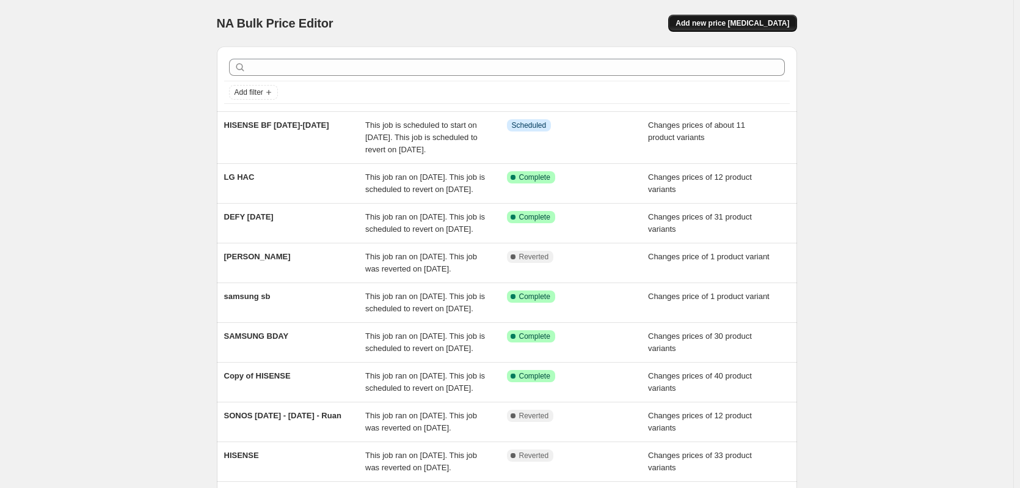
click at [725, 25] on span "Add new price [MEDICAL_DATA]" at bounding box center [733, 23] width 114 height 10
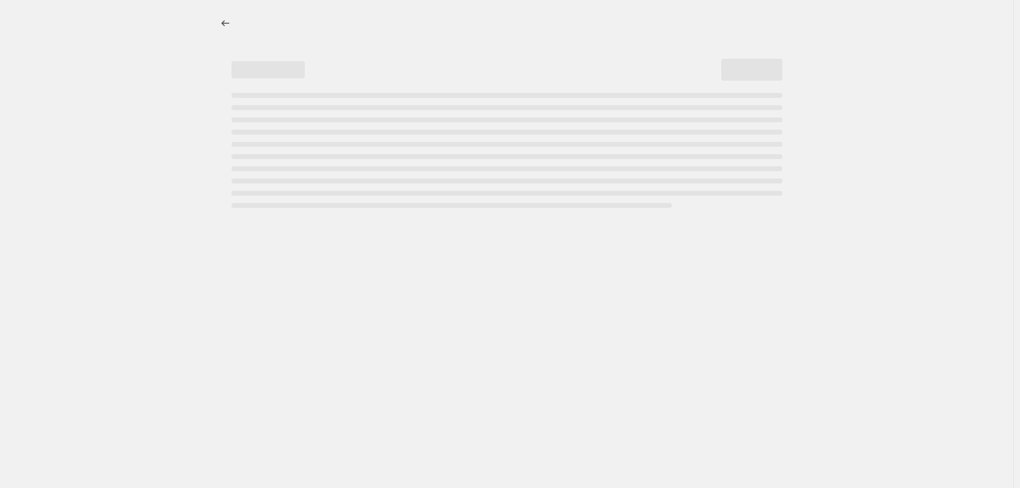
select select "percentage"
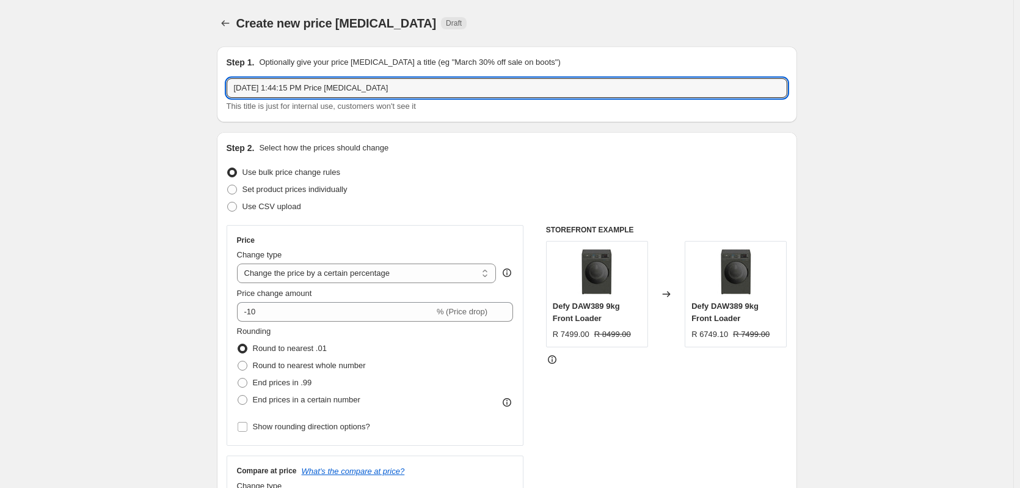
drag, startPoint x: 408, startPoint y: 89, endPoint x: 34, endPoint y: 119, distance: 375.1
type input "HISENSE AUD"
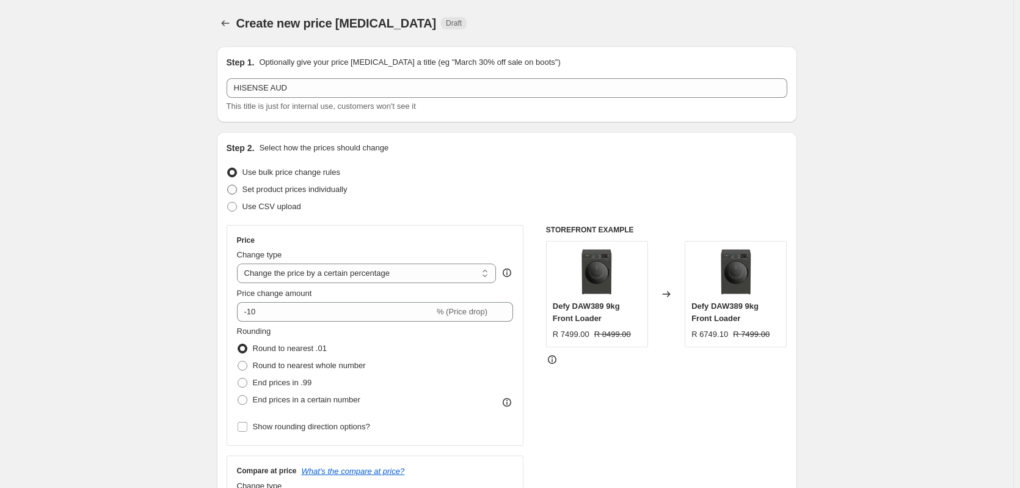
click at [238, 196] on label "Set product prices individually" at bounding box center [287, 189] width 121 height 17
click at [228, 185] on input "Set product prices individually" at bounding box center [227, 185] width 1 height 1
radio input "true"
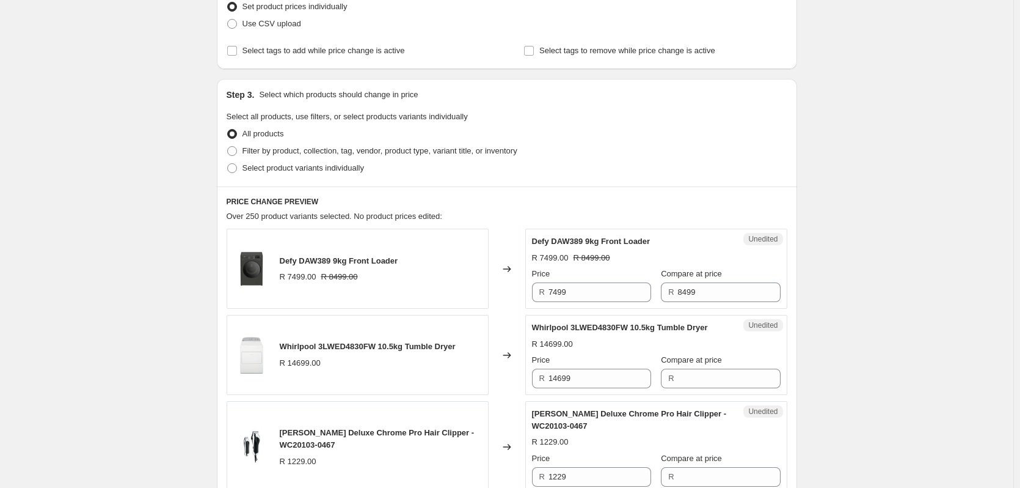
scroll to position [183, 0]
click at [235, 173] on label "Select product variants individually" at bounding box center [295, 167] width 137 height 17
click at [228, 163] on input "Select product variants individually" at bounding box center [227, 163] width 1 height 1
radio input "true"
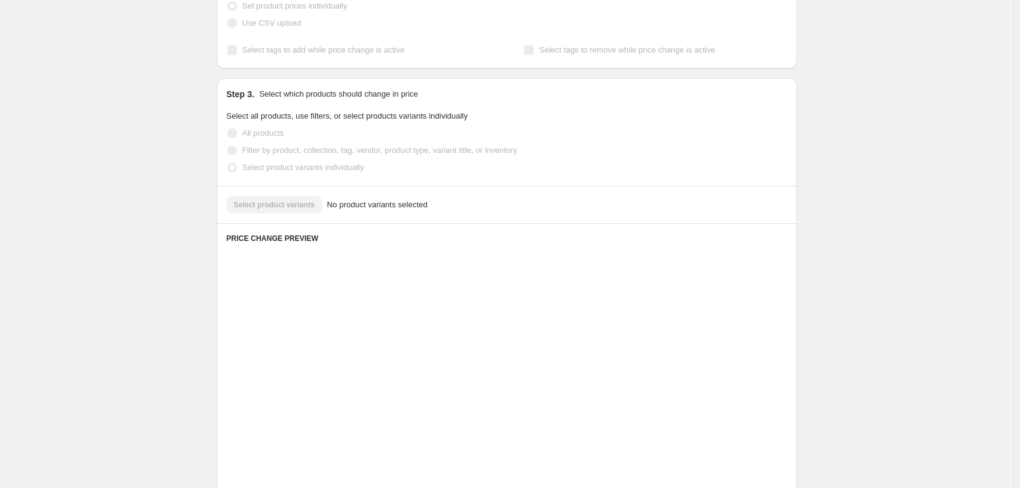
scroll to position [154, 0]
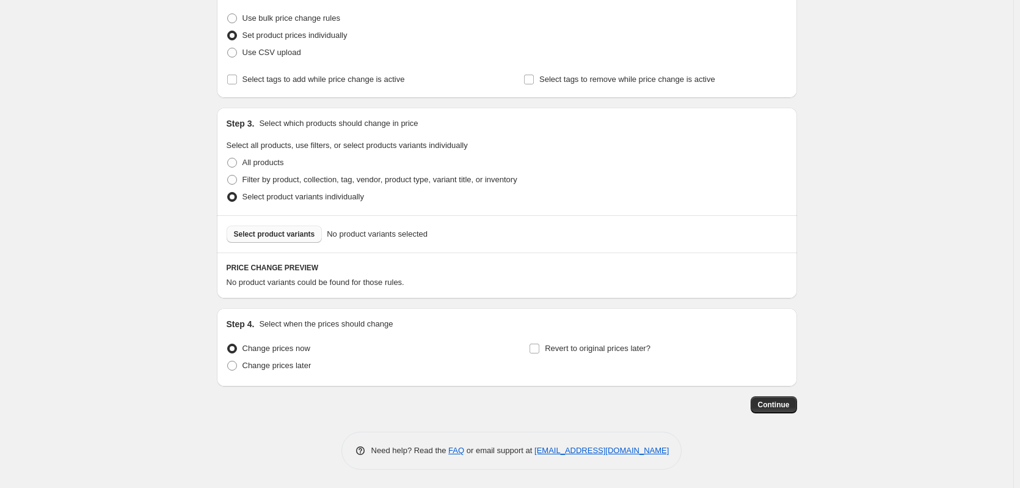
click at [269, 234] on span "Select product variants" at bounding box center [274, 234] width 81 height 10
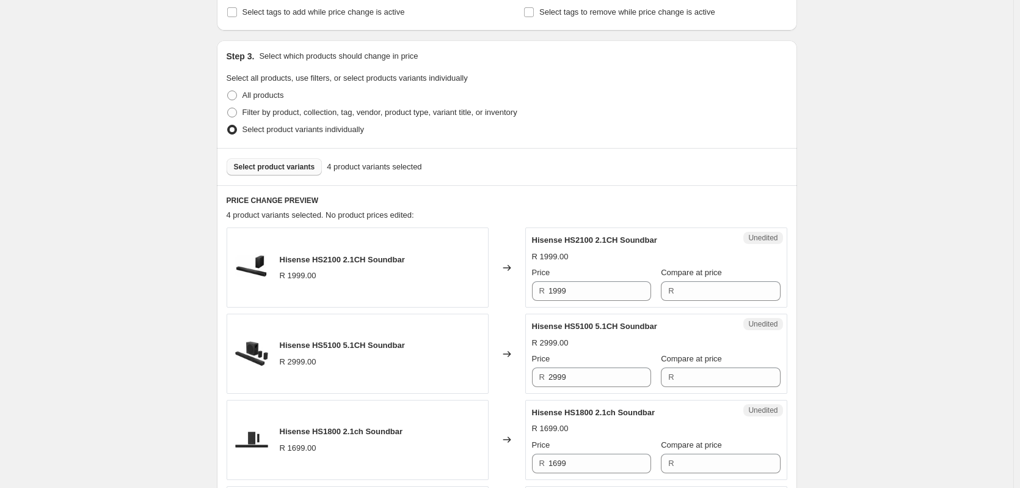
scroll to position [337, 0]
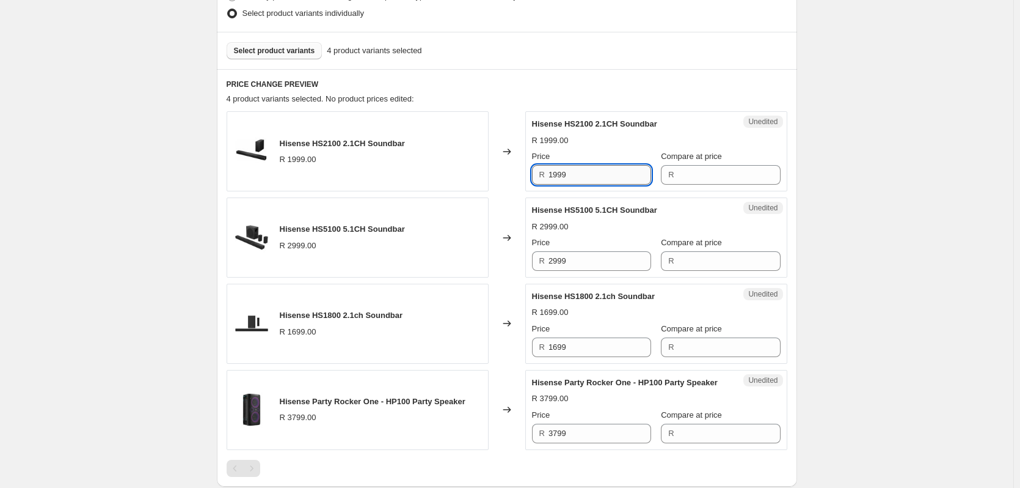
click at [577, 177] on input "1999" at bounding box center [600, 175] width 103 height 20
click at [577, 178] on input "1999" at bounding box center [600, 175] width 103 height 20
type input "1999"
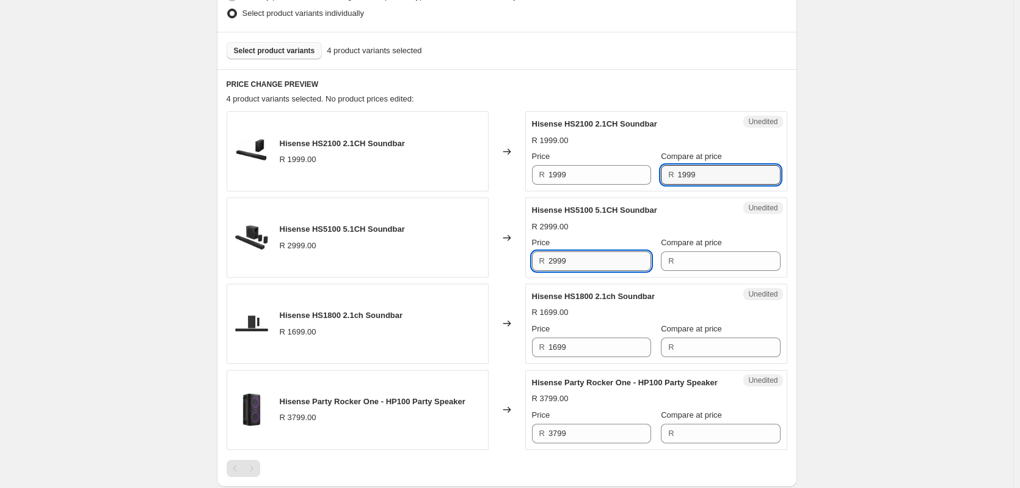
click at [576, 265] on input "2999" at bounding box center [600, 261] width 103 height 20
click at [575, 266] on input "2999" at bounding box center [600, 261] width 103 height 20
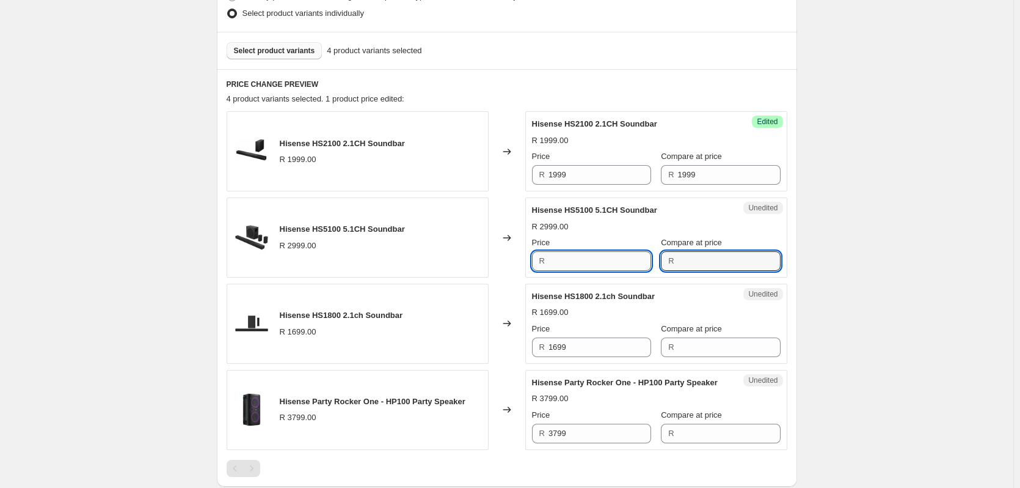
type input "2999"
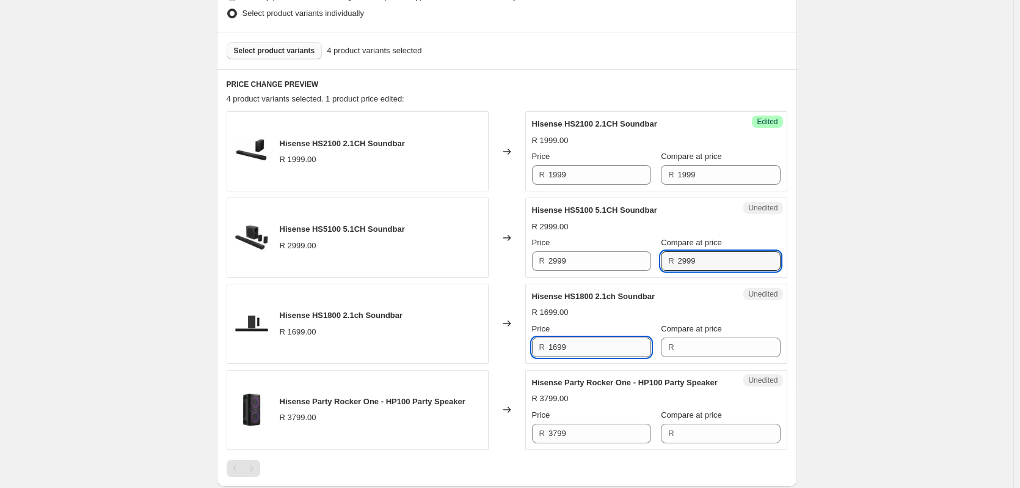
click at [580, 348] on input "1699" at bounding box center [600, 347] width 103 height 20
click at [579, 353] on input "1699" at bounding box center [600, 347] width 103 height 20
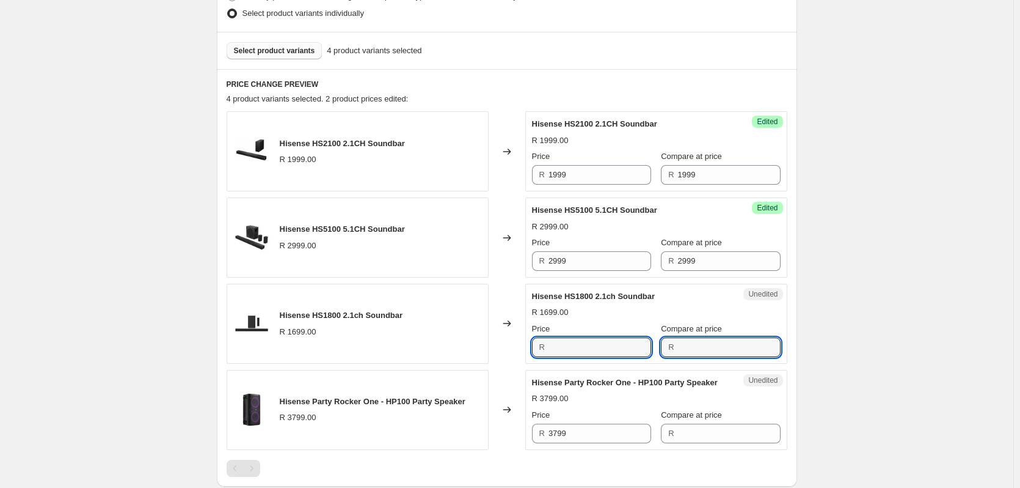
type input "1699"
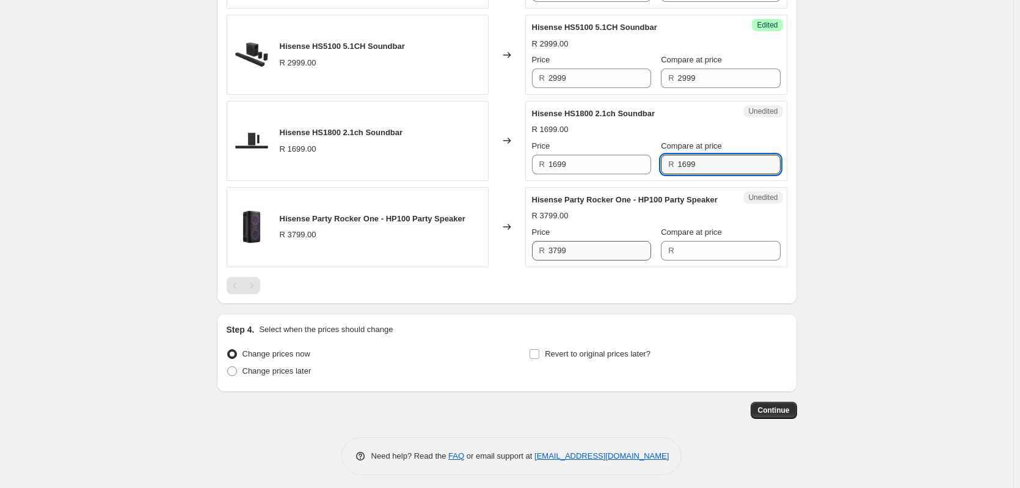
scroll to position [521, 0]
type input "1699"
click at [580, 260] on input "3799" at bounding box center [600, 250] width 103 height 20
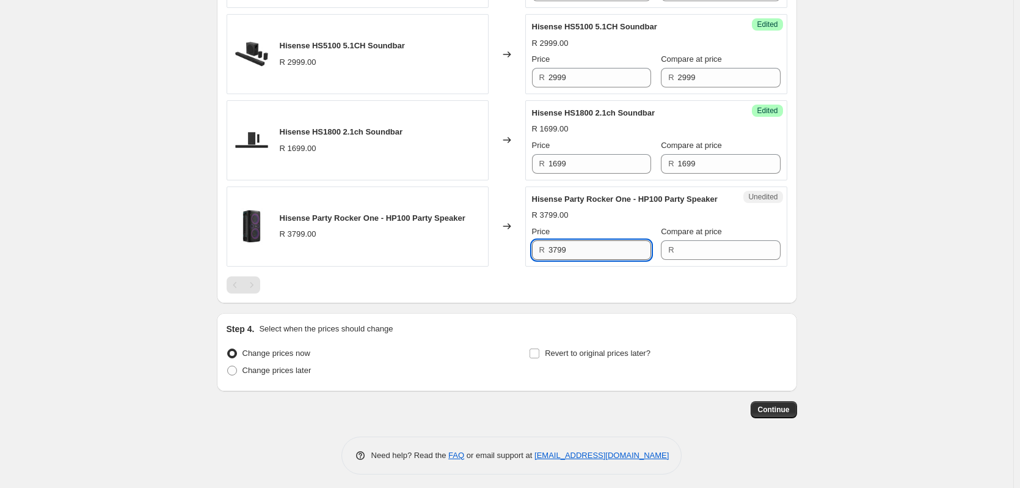
click at [580, 260] on input "3799" at bounding box center [600, 250] width 103 height 20
type input "3799"
click at [538, 358] on input "Revert to original prices later?" at bounding box center [535, 353] width 10 height 10
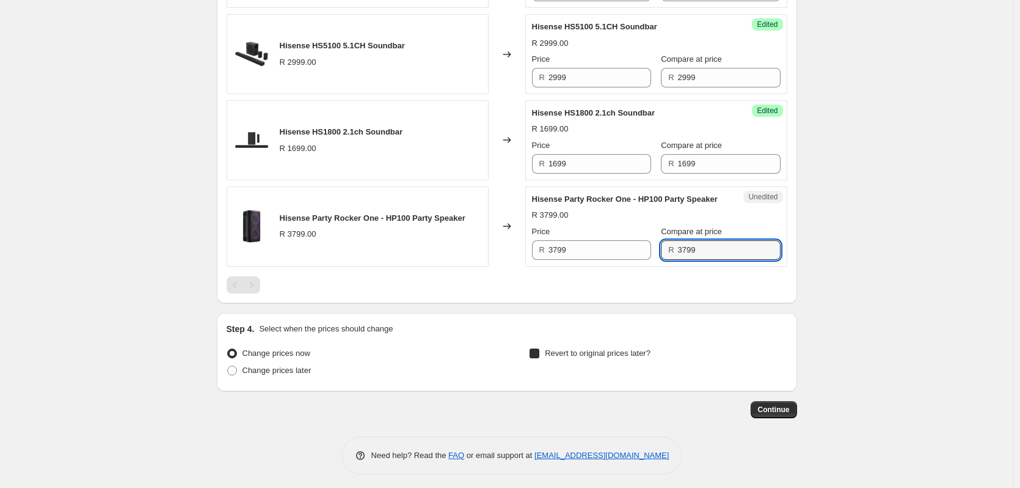
checkbox input "true"
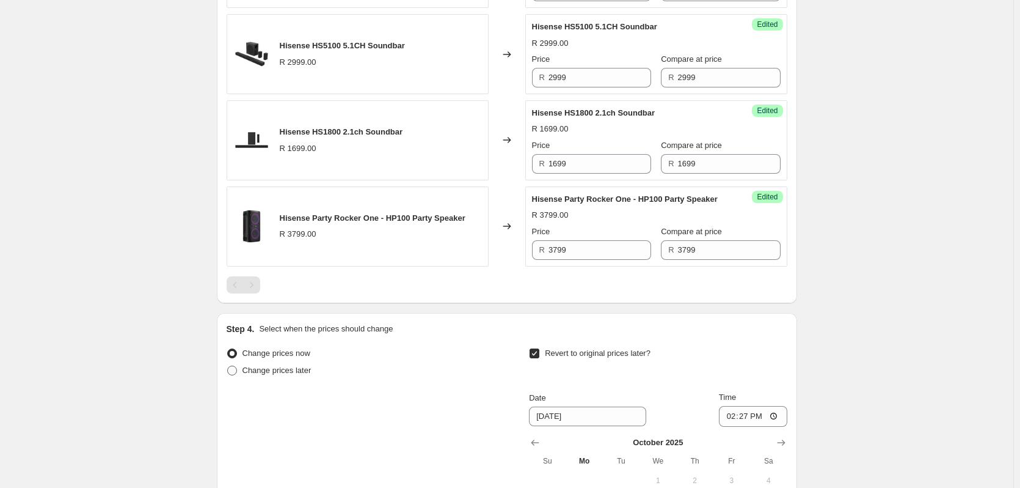
click at [240, 379] on label "Change prices later" at bounding box center [269, 370] width 85 height 17
click at [228, 366] on input "Change prices later" at bounding box center [227, 365] width 1 height 1
radio input "true"
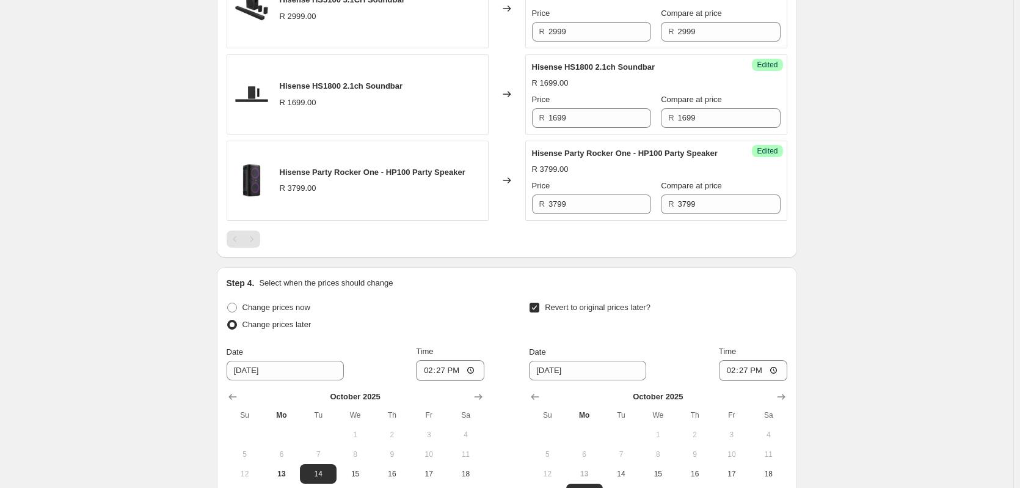
scroll to position [704, 0]
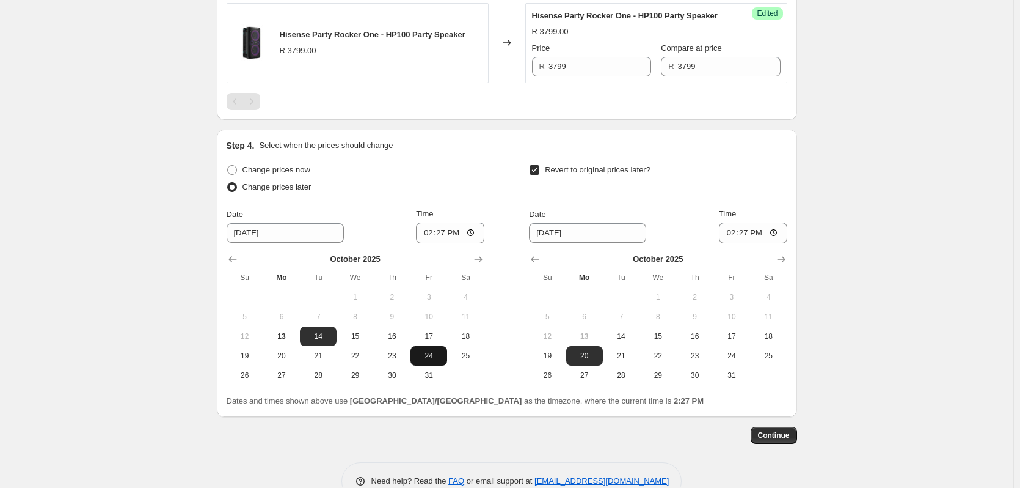
drag, startPoint x: 423, startPoint y: 376, endPoint x: 433, endPoint y: 368, distance: 12.2
click at [424, 365] on button "24" at bounding box center [429, 356] width 37 height 20
type input "[DATE]"
click at [780, 265] on icon "Show next month, November 2025" at bounding box center [781, 259] width 12 height 12
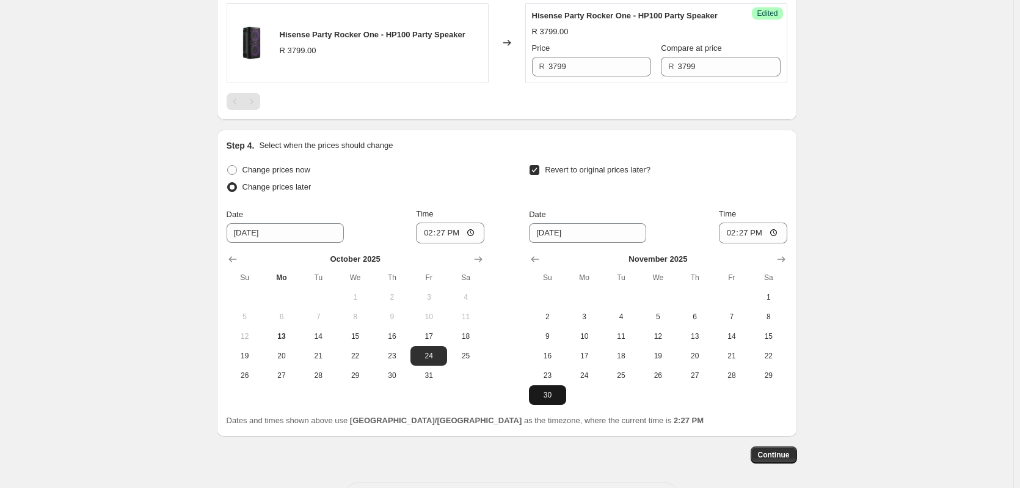
click at [553, 400] on span "30" at bounding box center [547, 395] width 27 height 10
type input "[DATE]"
click at [773, 459] on span "Continue" at bounding box center [774, 455] width 32 height 10
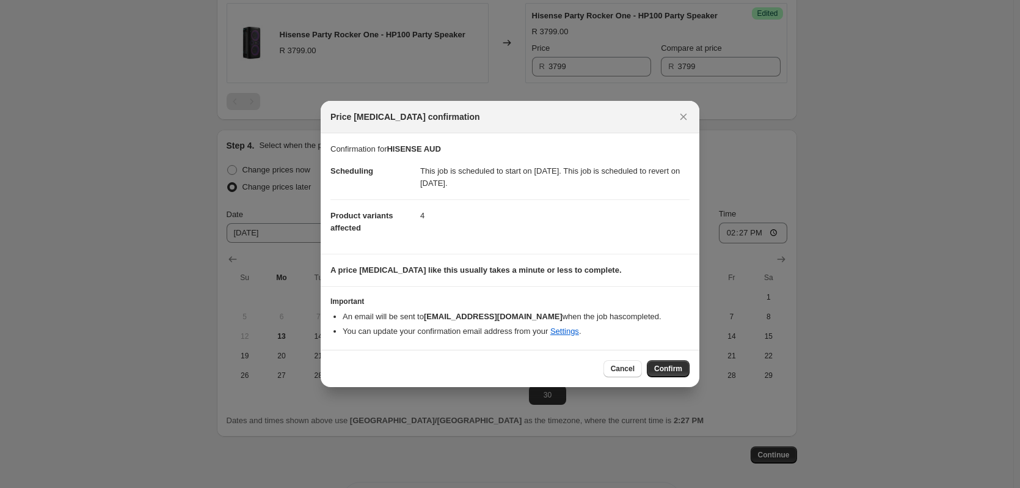
click at [676, 373] on span "Confirm" at bounding box center [668, 369] width 28 height 10
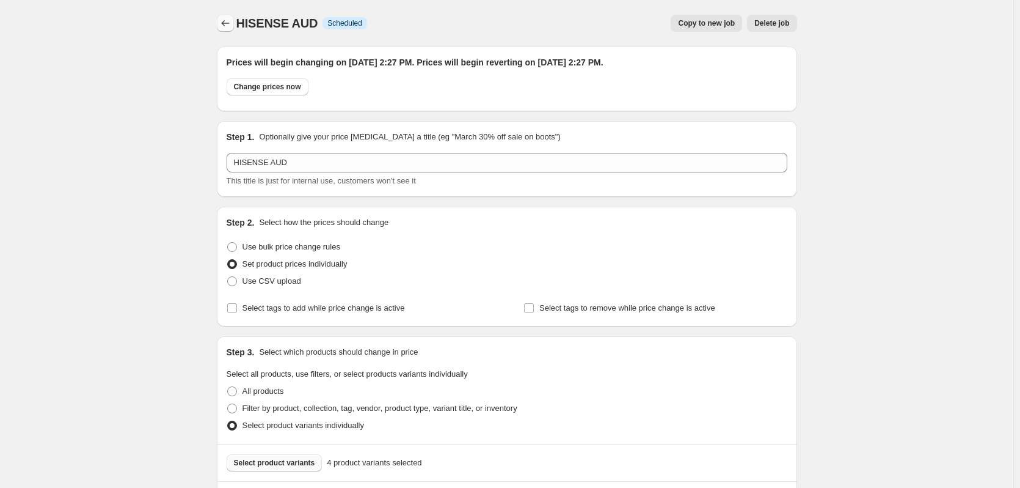
click at [225, 27] on icon "Price change jobs" at bounding box center [225, 23] width 12 height 12
